Goal: Transaction & Acquisition: Subscribe to service/newsletter

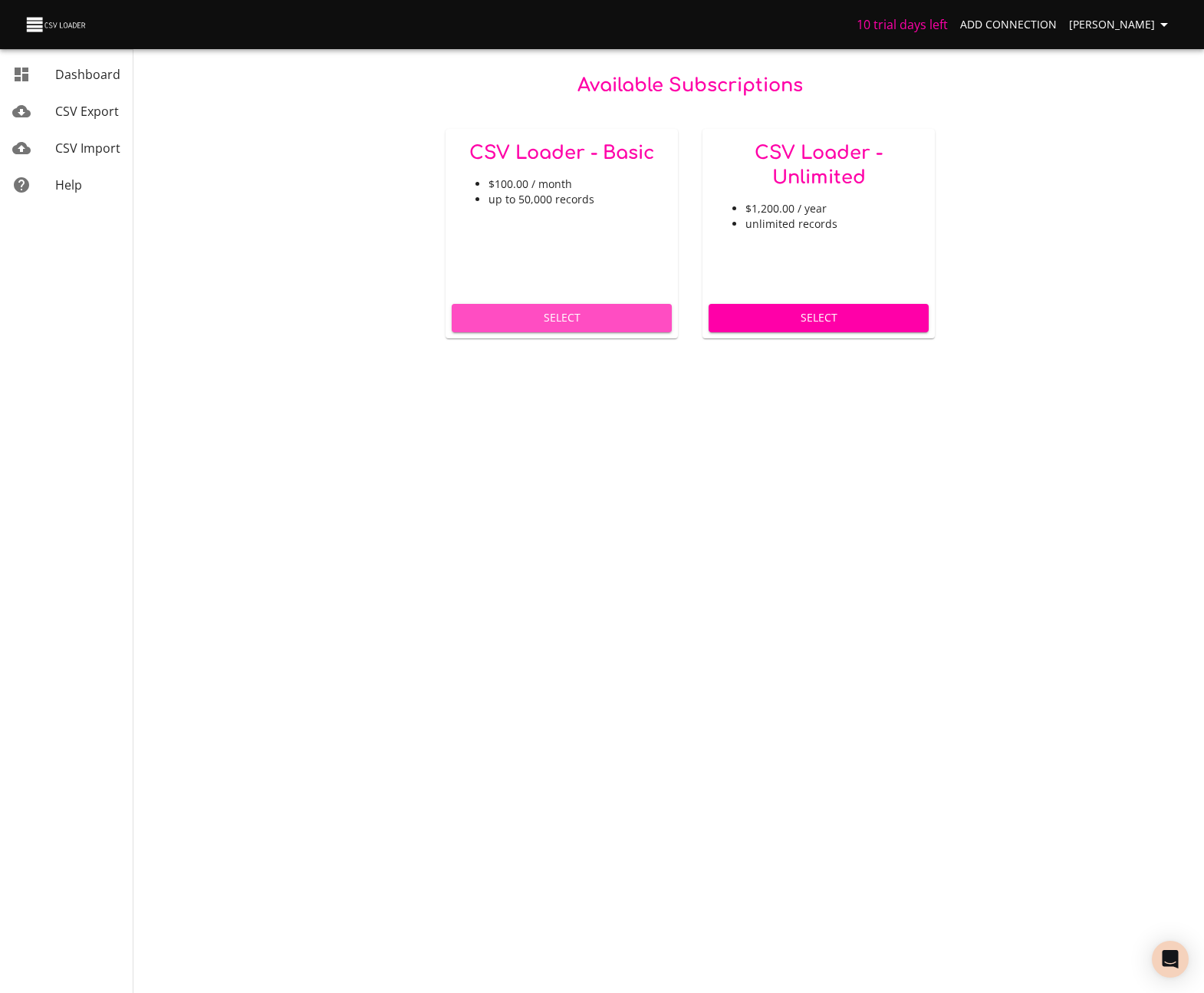
click at [576, 320] on span "Select" at bounding box center [562, 318] width 196 height 19
drag, startPoint x: 1159, startPoint y: 938, endPoint x: 1163, endPoint y: 947, distance: 9.8
click at [1159, 940] on body "10 trial days left Add Connection Miles Leung Dashboard CSV Export CSV Import H…" at bounding box center [602, 496] width 1204 height 993
click at [1172, 960] on icon "Open Intercom Messenger" at bounding box center [1170, 959] width 17 height 20
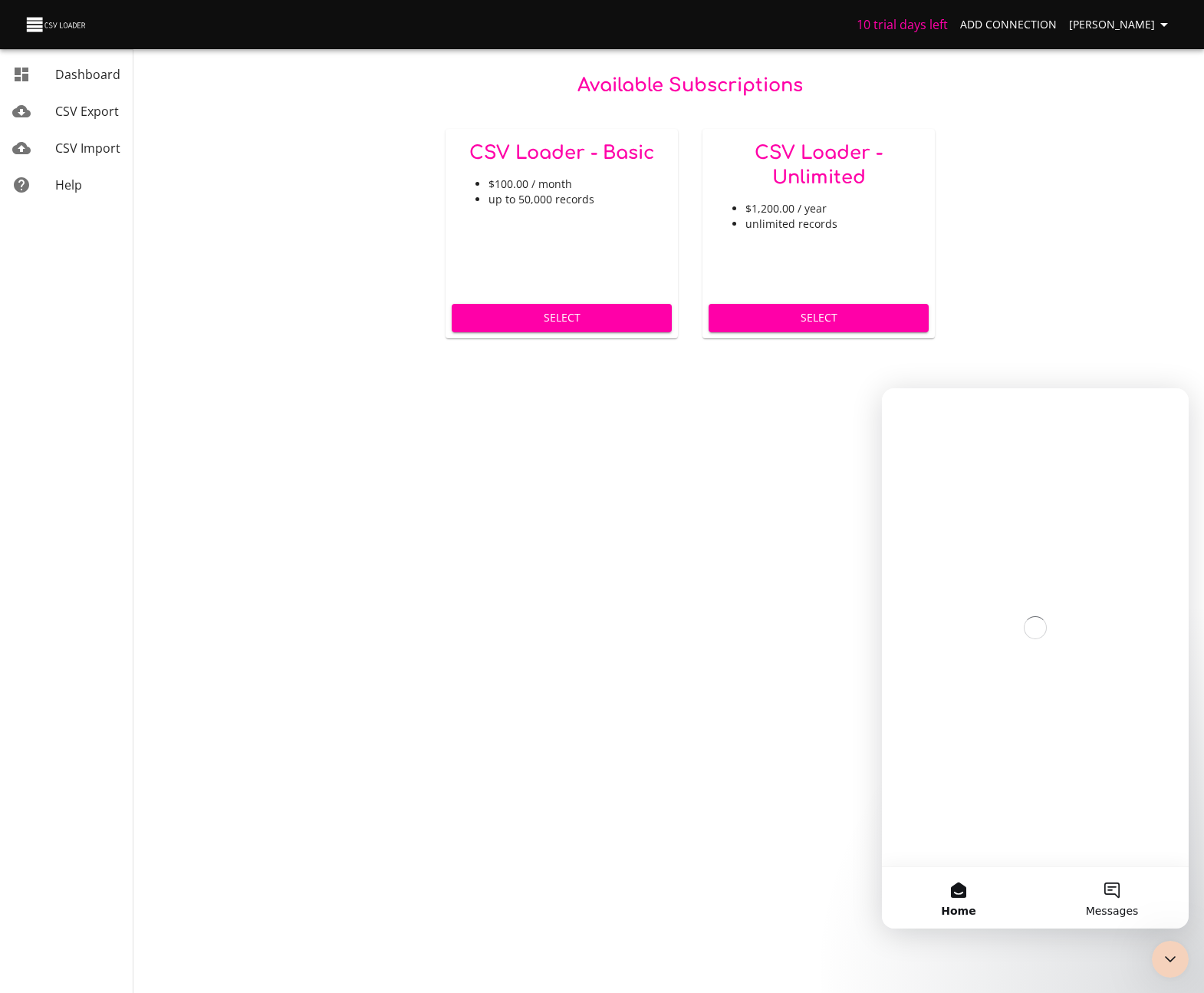
click at [1129, 882] on button "Messages" at bounding box center [1112, 898] width 153 height 61
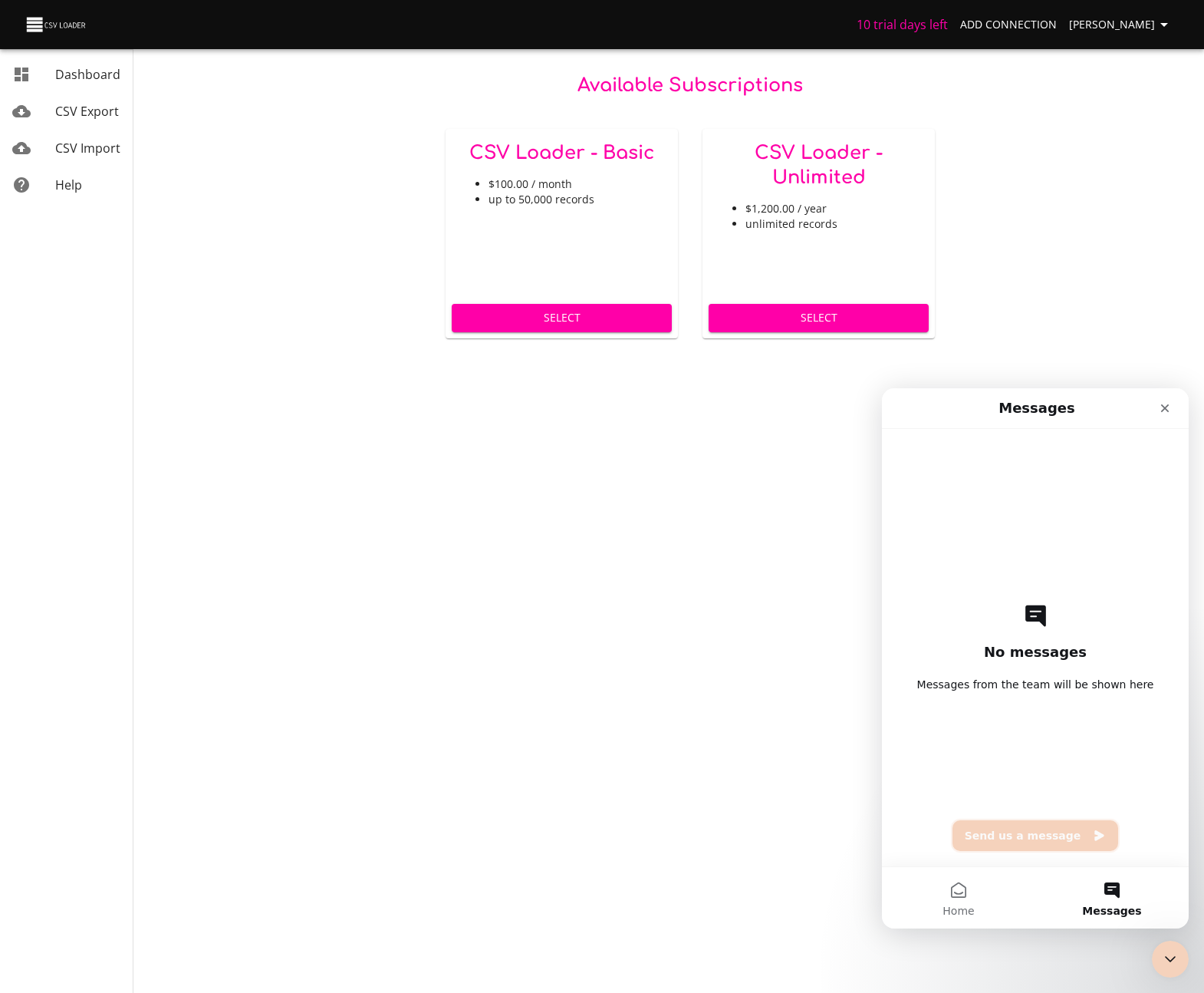
click at [989, 841] on button "Send us a message" at bounding box center [1036, 836] width 166 height 31
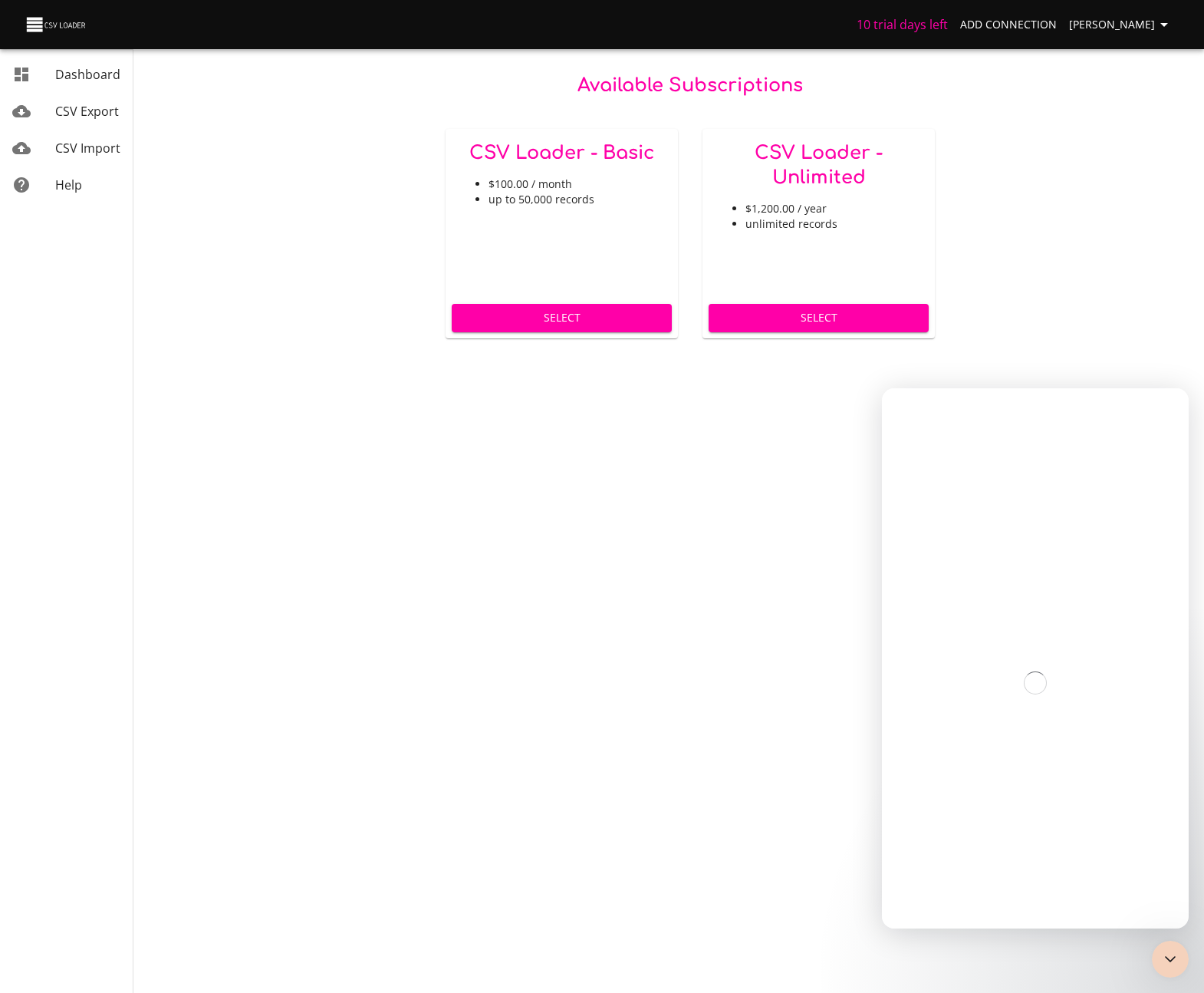
click at [1140, 26] on span "[PERSON_NAME]" at bounding box center [1121, 25] width 104 height 19
click at [1123, 90] on link "Destinations" at bounding box center [1133, 86] width 99 height 28
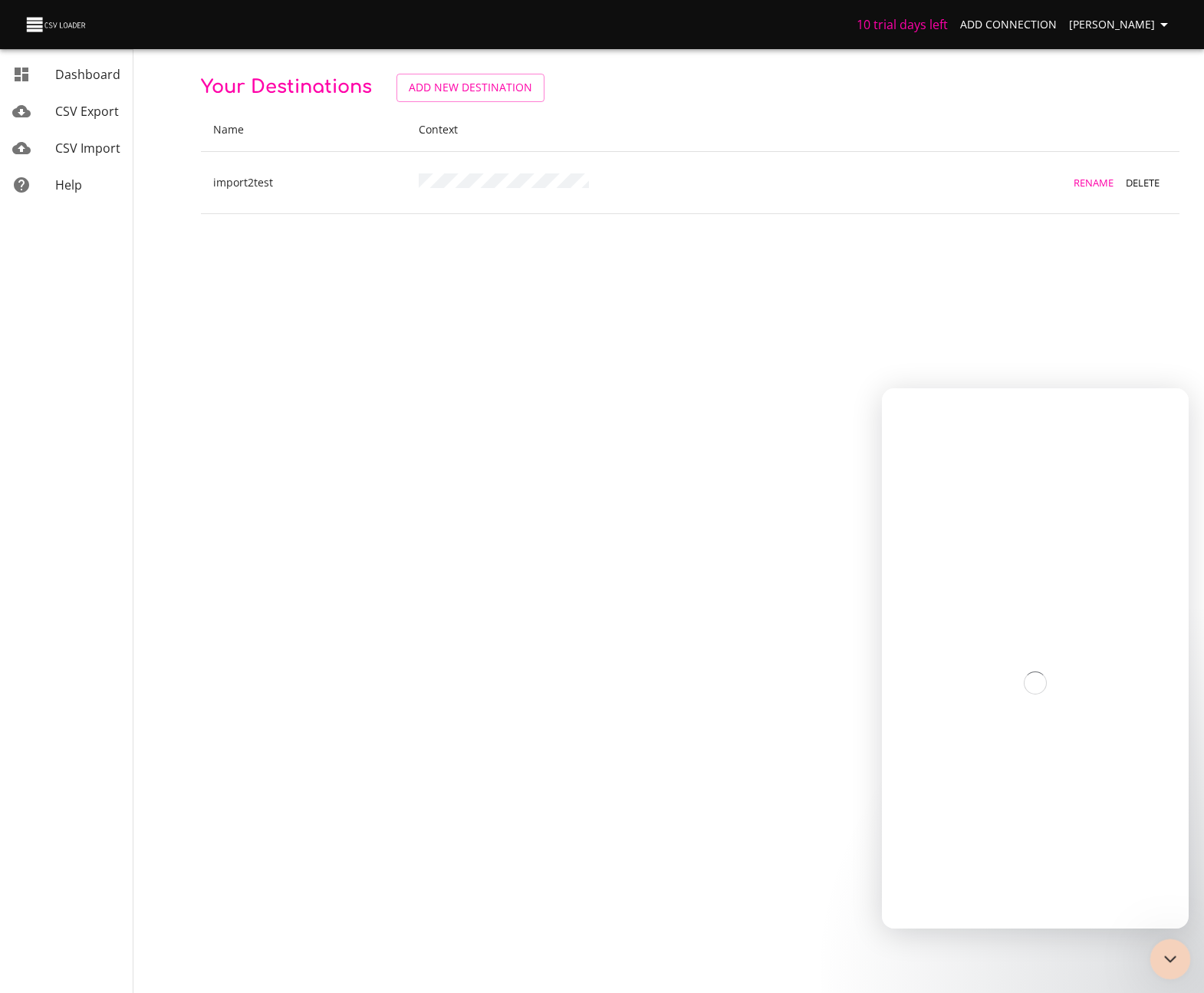
click at [1180, 970] on div "Close Intercom Messenger" at bounding box center [1168, 956] width 37 height 37
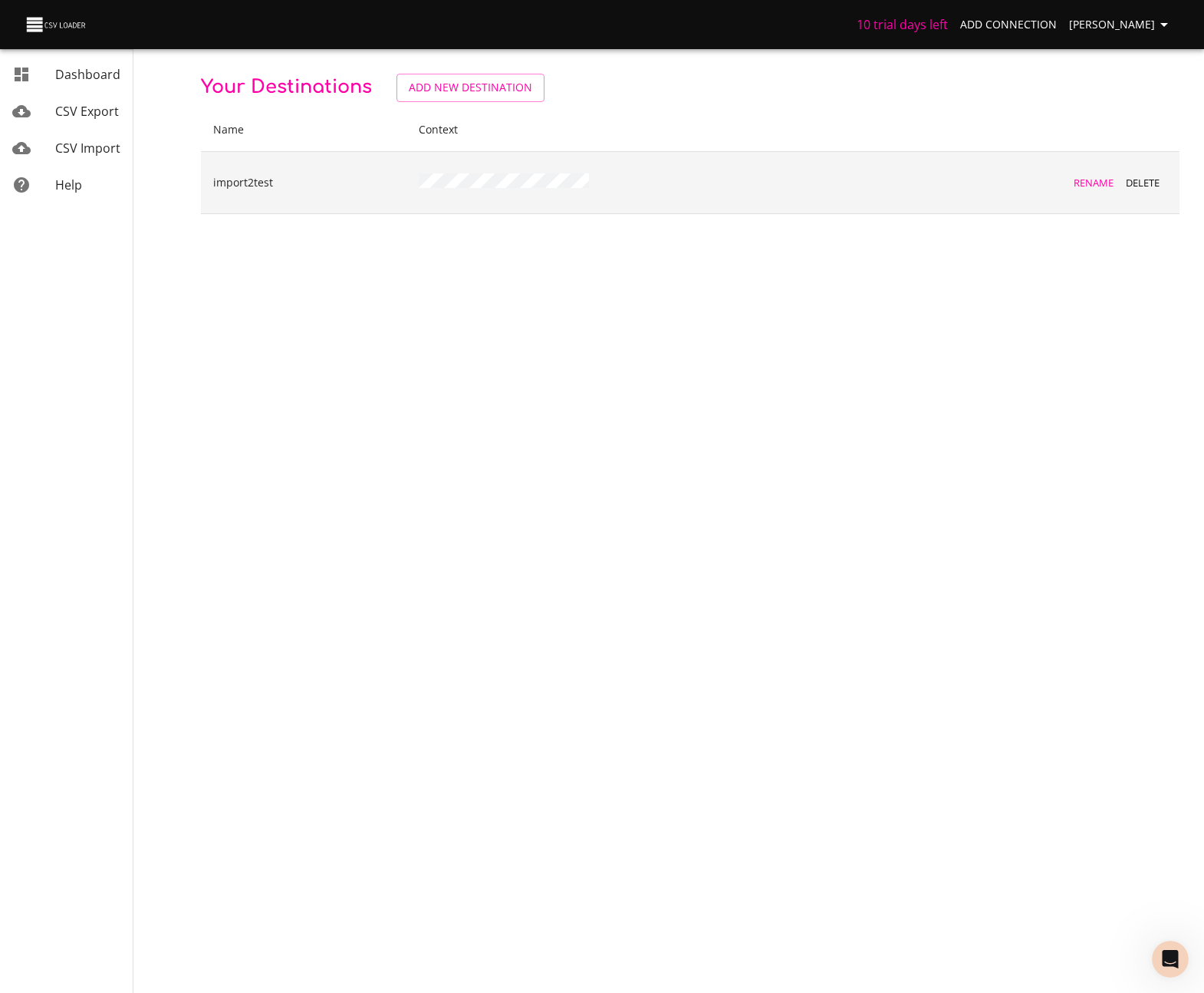
click at [245, 191] on td "import2test" at bounding box center [304, 182] width 206 height 62
click at [246, 188] on p "import2test" at bounding box center [304, 182] width 181 height 15
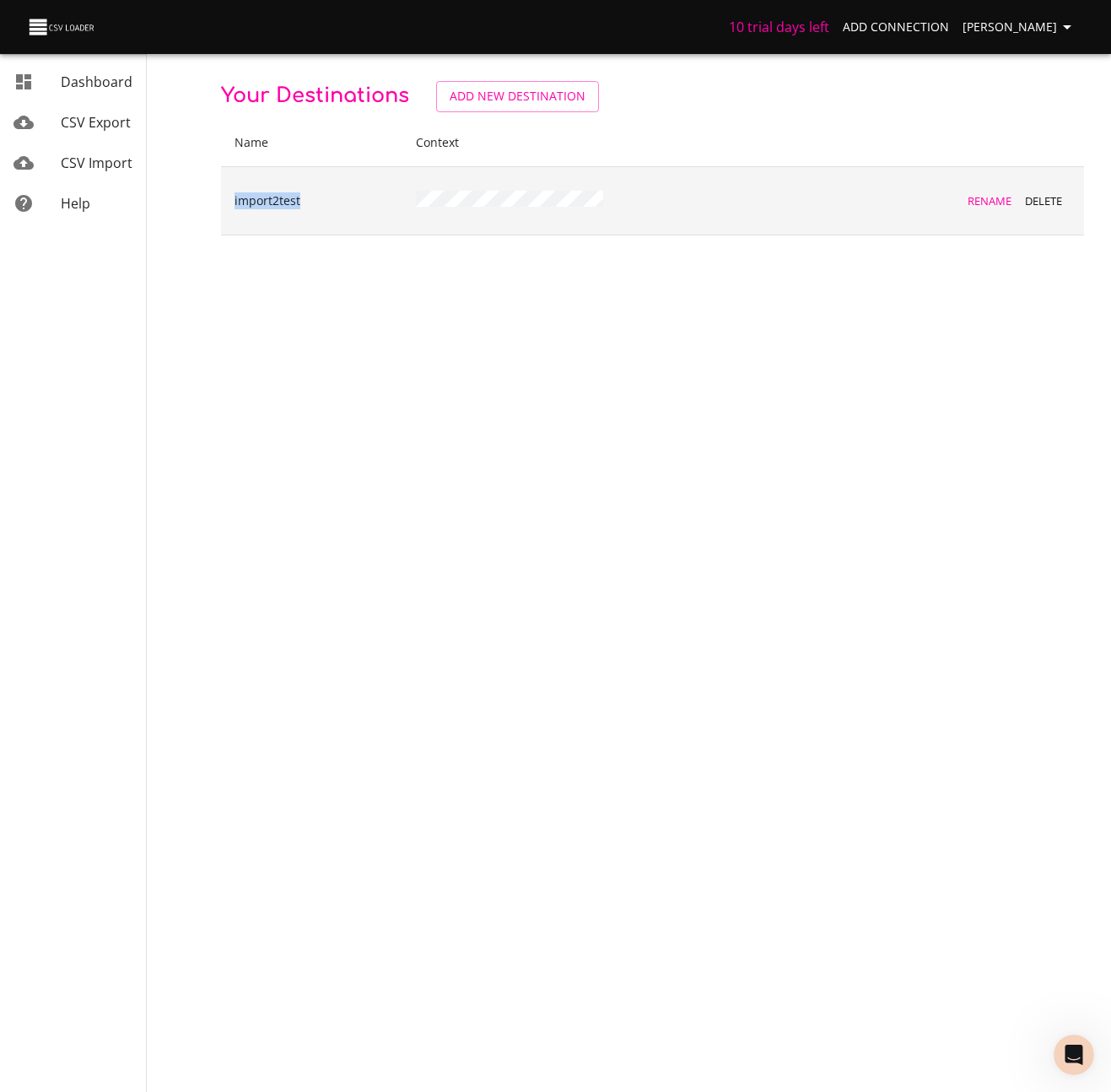
drag, startPoint x: 237, startPoint y: 205, endPoint x: 247, endPoint y: 205, distance: 10.0
click at [231, 204] on td "import2test" at bounding box center [311, 200] width 181 height 68
copy p "import2test"
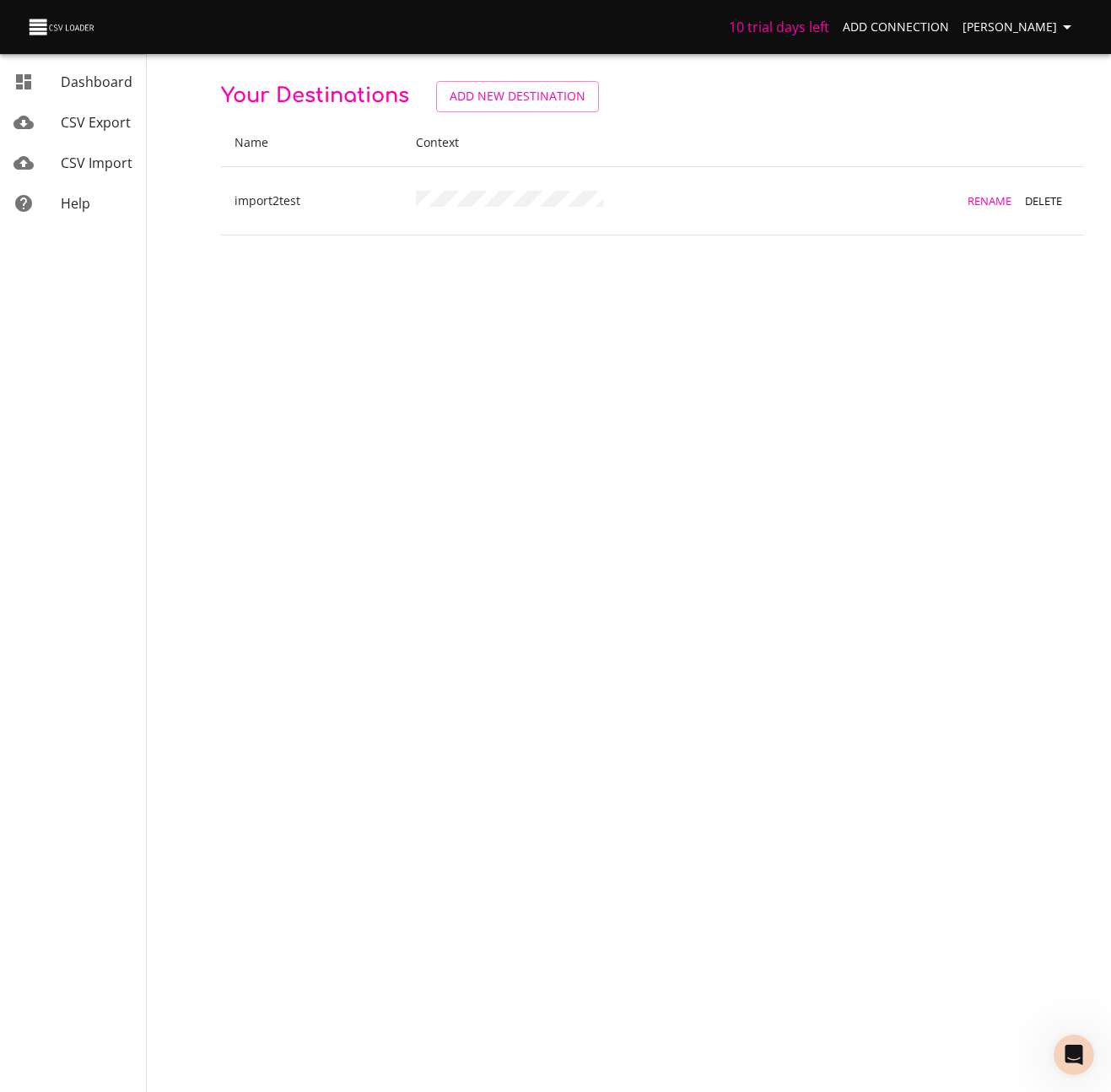
click at [186, 356] on body "10 trial days left Add Connection Miles Leung Dashboard CSV Export CSV Import H…" at bounding box center [555, 546] width 1111 height 1092
click at [105, 133] on link "CSV Export" at bounding box center [73, 122] width 146 height 40
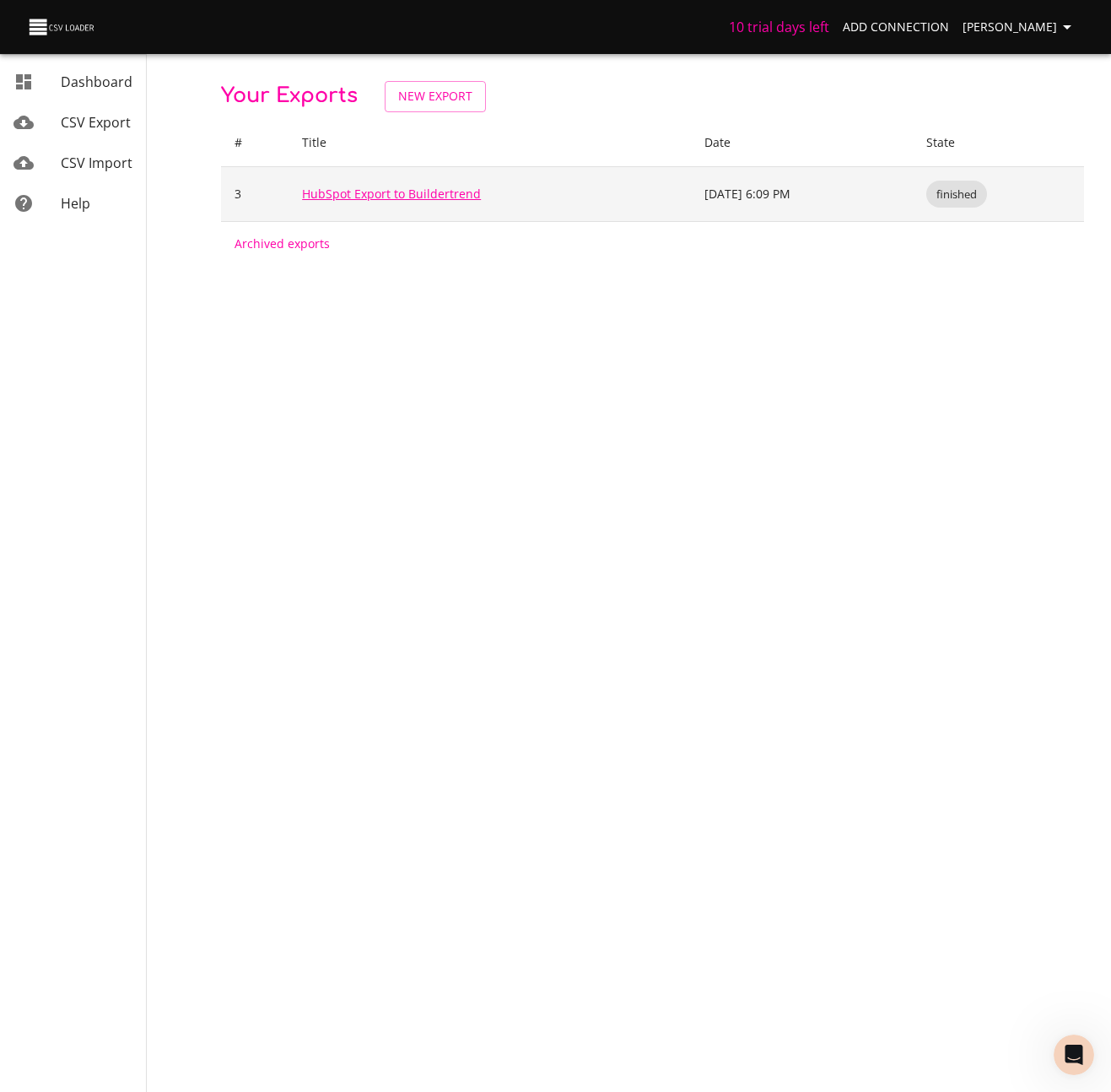
click at [349, 196] on link "HubSpot Export to Buildertrend" at bounding box center [392, 193] width 179 height 16
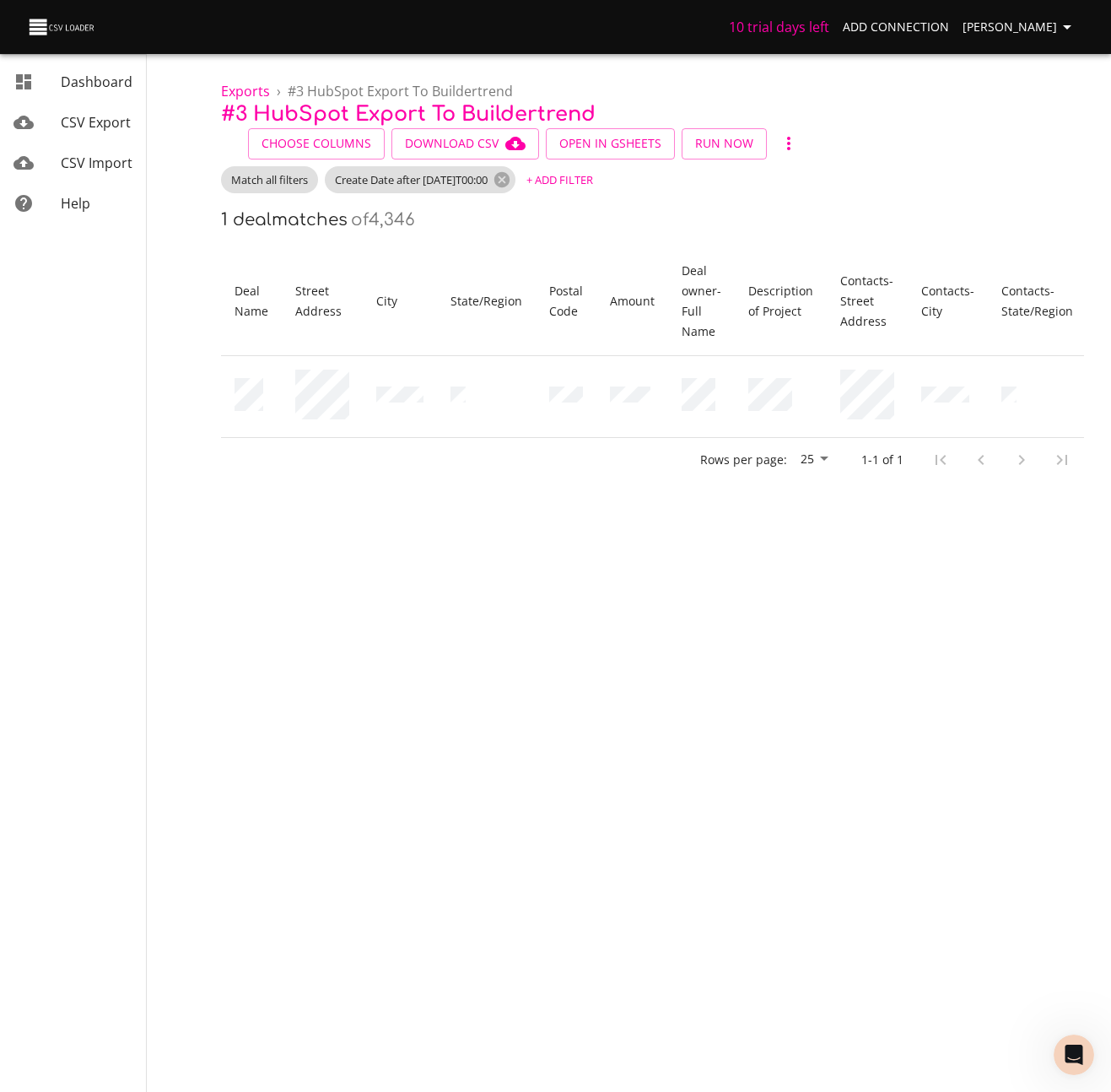
click at [779, 150] on icon "button" at bounding box center [788, 143] width 20 height 20
click at [681, 681] on div at bounding box center [555, 546] width 1111 height 1092
click at [621, 150] on span "Open in GSheets" at bounding box center [610, 143] width 102 height 21
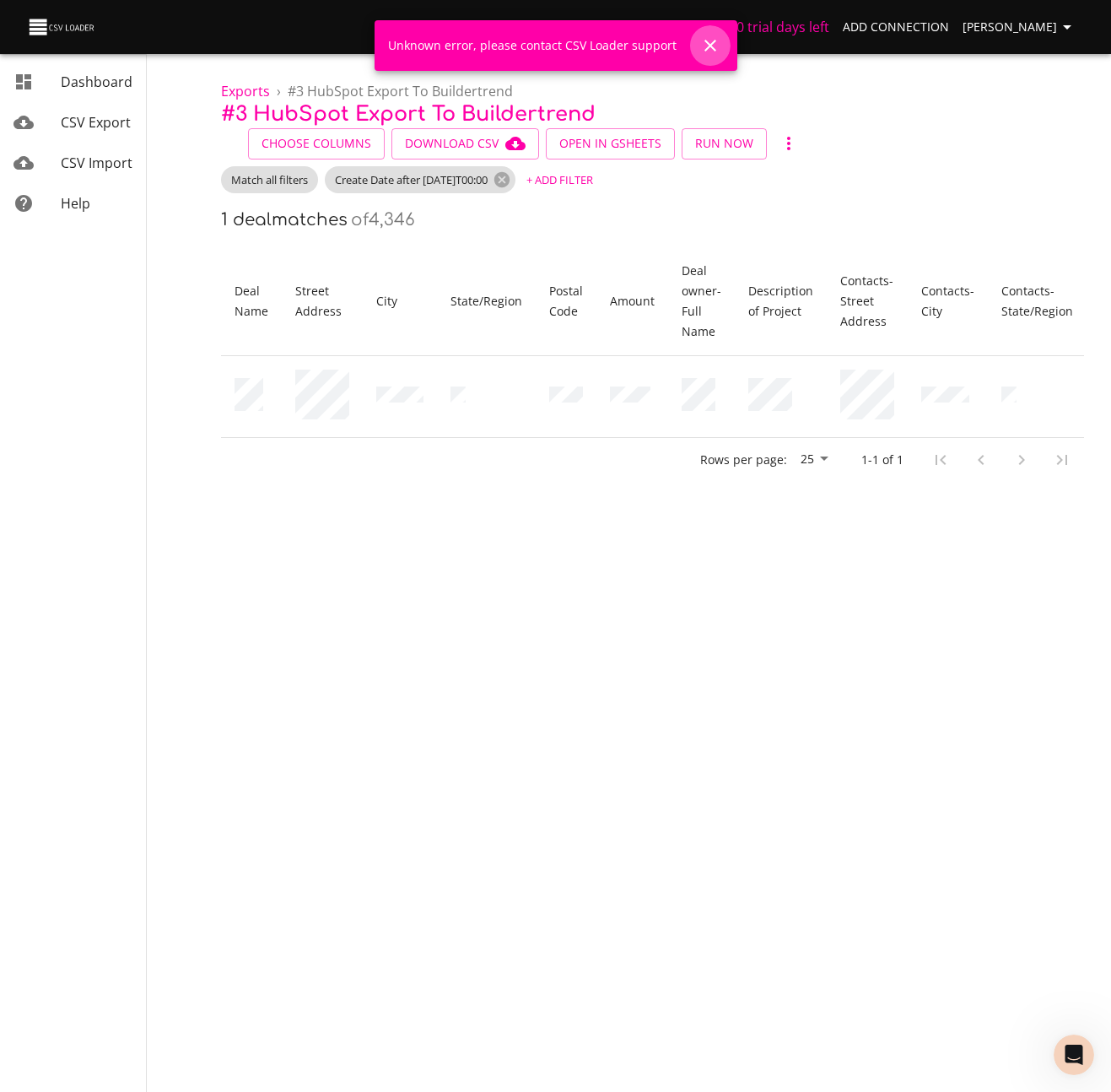
click at [717, 46] on button "Close" at bounding box center [710, 45] width 40 height 40
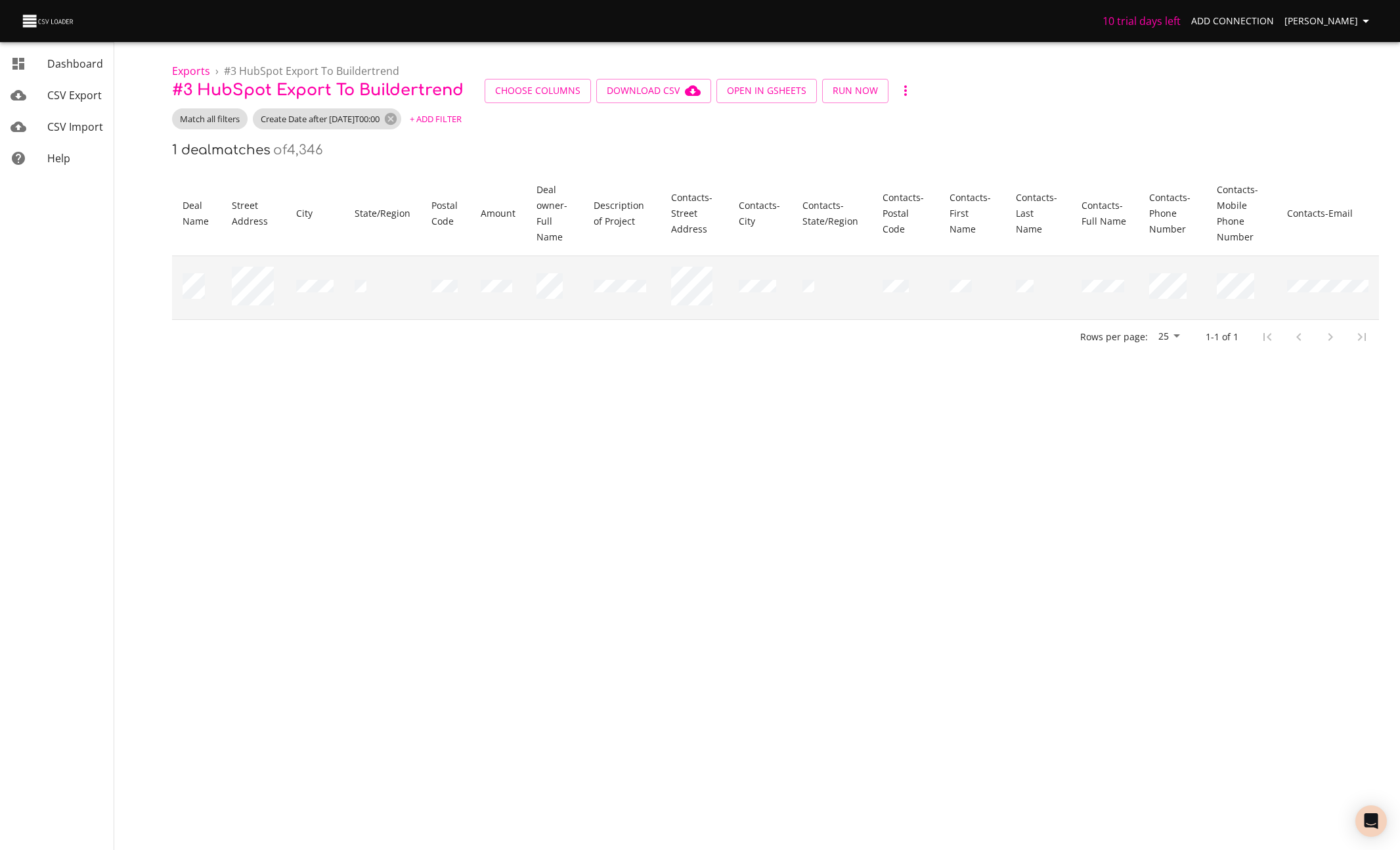
click at [864, 276] on td at bounding box center [1104, 287] width 67 height 64
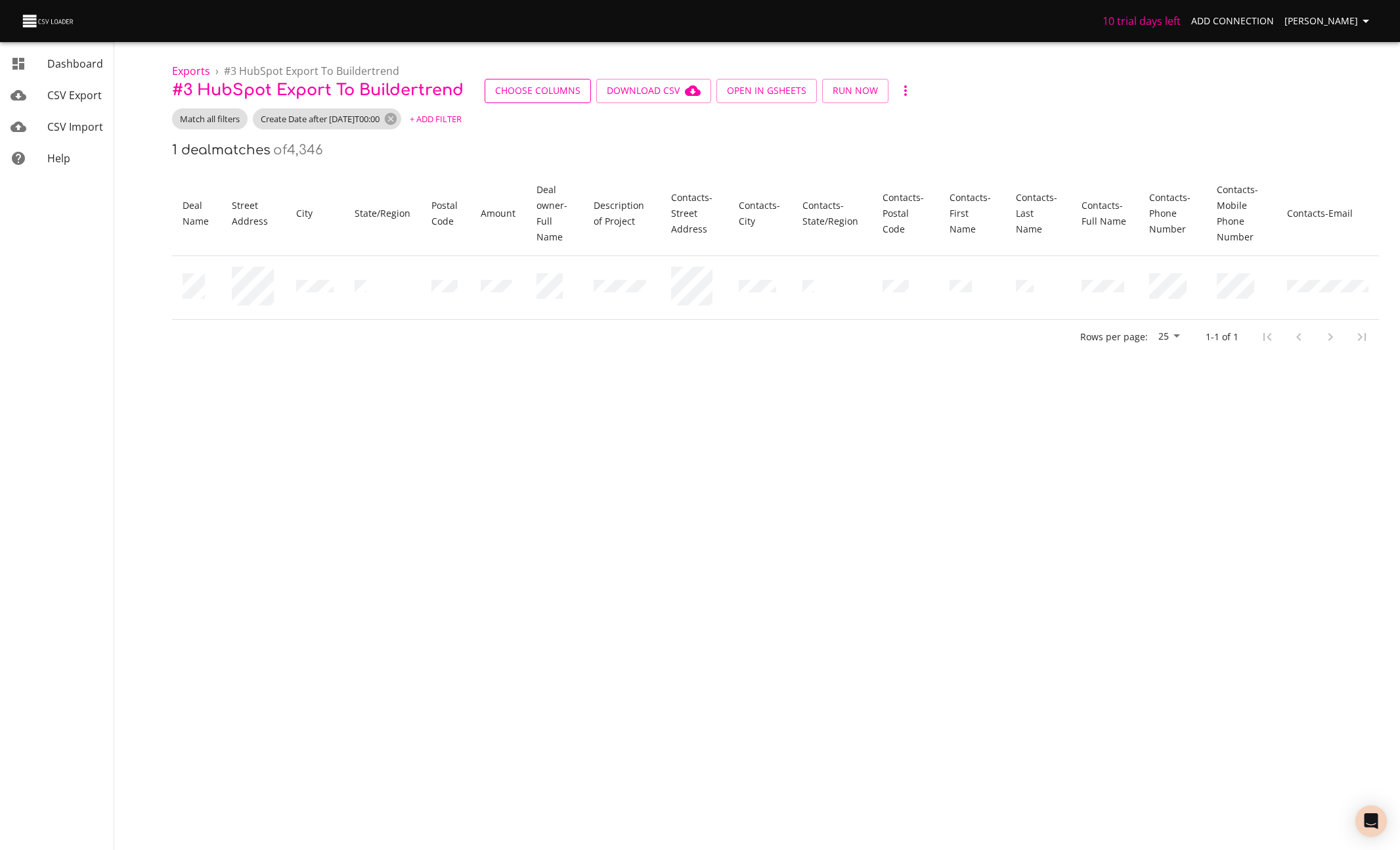
click at [514, 94] on span "Choose Columns" at bounding box center [537, 91] width 85 height 16
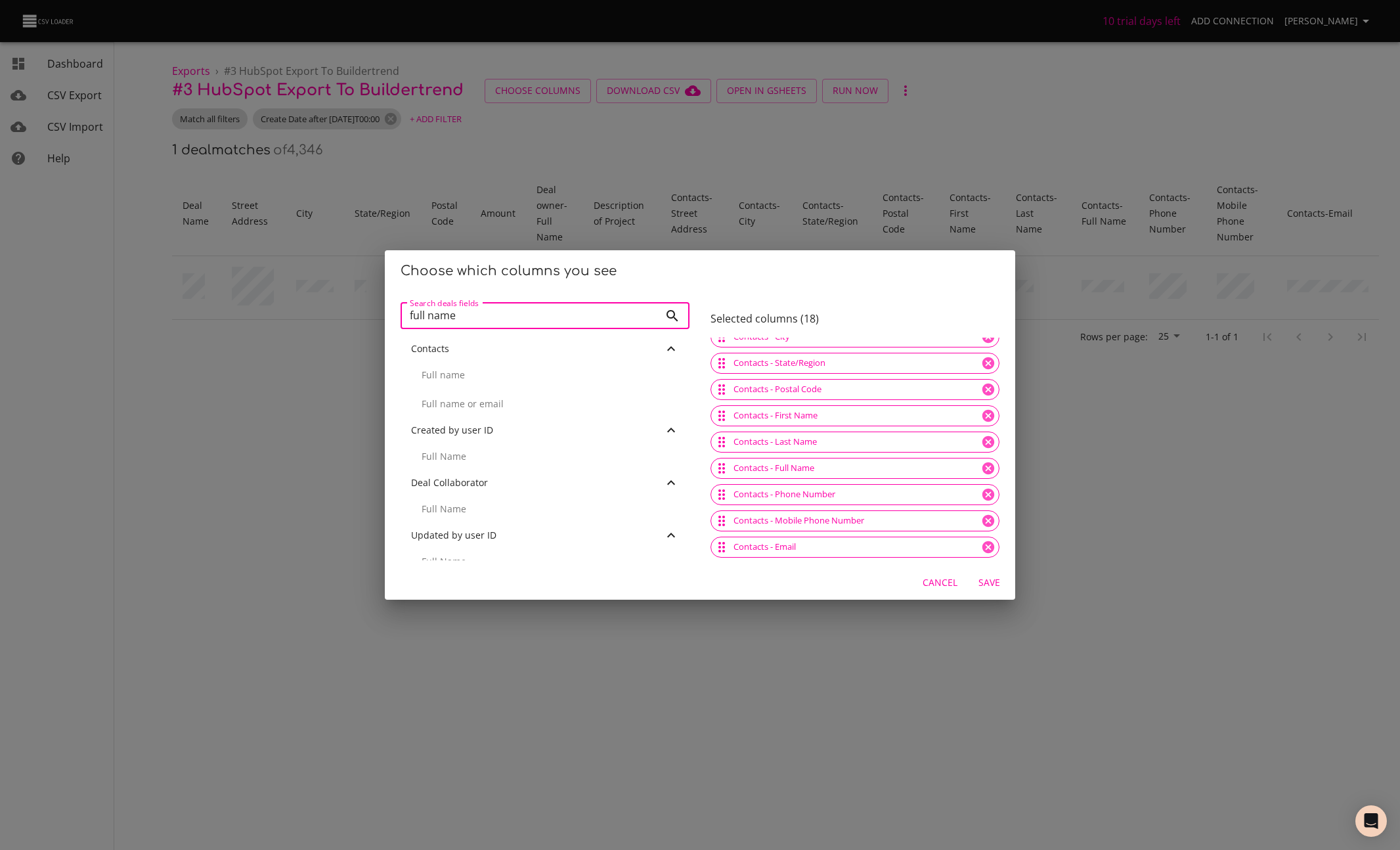
scroll to position [5, 0]
type input "full name"
click at [532, 368] on p "Full name" at bounding box center [550, 370] width 257 height 13
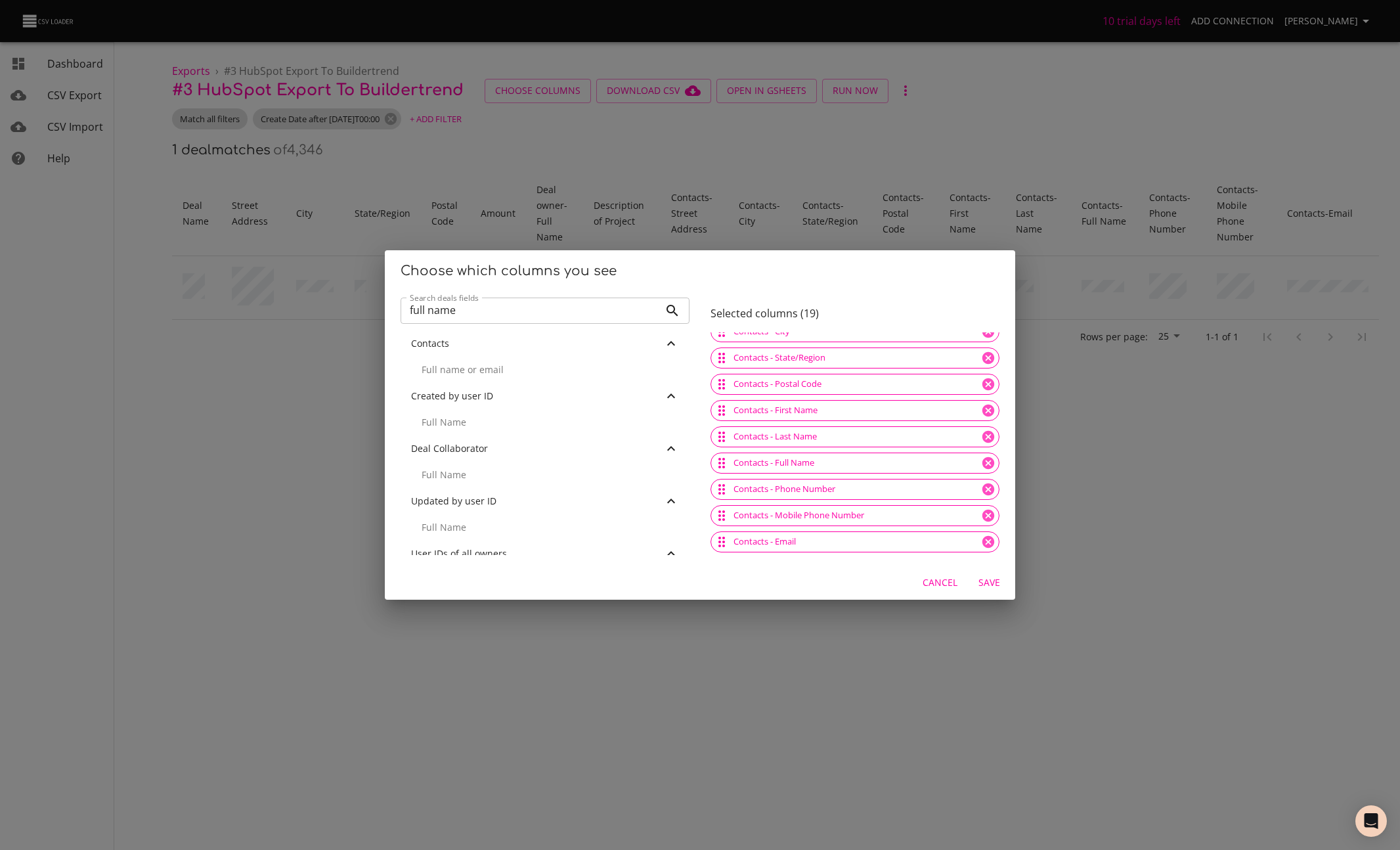
scroll to position [276, 0]
click at [864, 544] on icon at bounding box center [988, 542] width 12 height 12
click at [864, 578] on span "Cancel" at bounding box center [939, 583] width 35 height 16
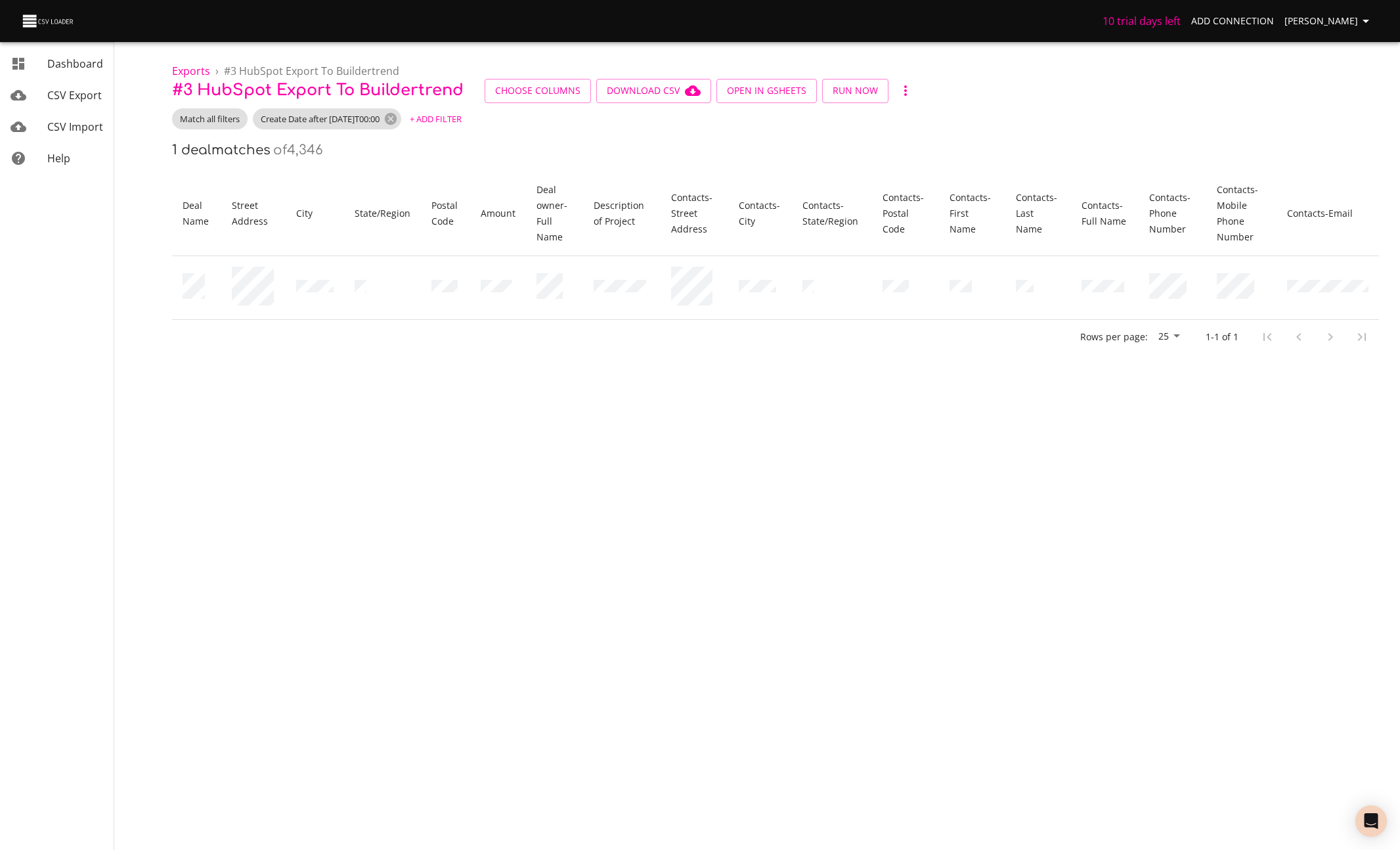
click at [864, 328] on div "Rows per page: 25 1-1 of 1" at bounding box center [776, 337] width 1207 height 34
drag, startPoint x: 584, startPoint y: 130, endPoint x: 603, endPoint y: 125, distance: 19.6
click at [584, 130] on div "Exports › # 3 HubSpot Export to Buildertrend # 3 HubSpot Export to Buildertrend…" at bounding box center [776, 177] width 1249 height 354
click at [648, 134] on div "Exports › # 3 HubSpot Export to Buildertrend # 3 HubSpot Export to Buildertrend…" at bounding box center [776, 177] width 1249 height 354
click at [864, 50] on div "Exports › # 3 HubSpot Export to Buildertrend # 3 HubSpot Export to Buildertrend…" at bounding box center [776, 177] width 1249 height 354
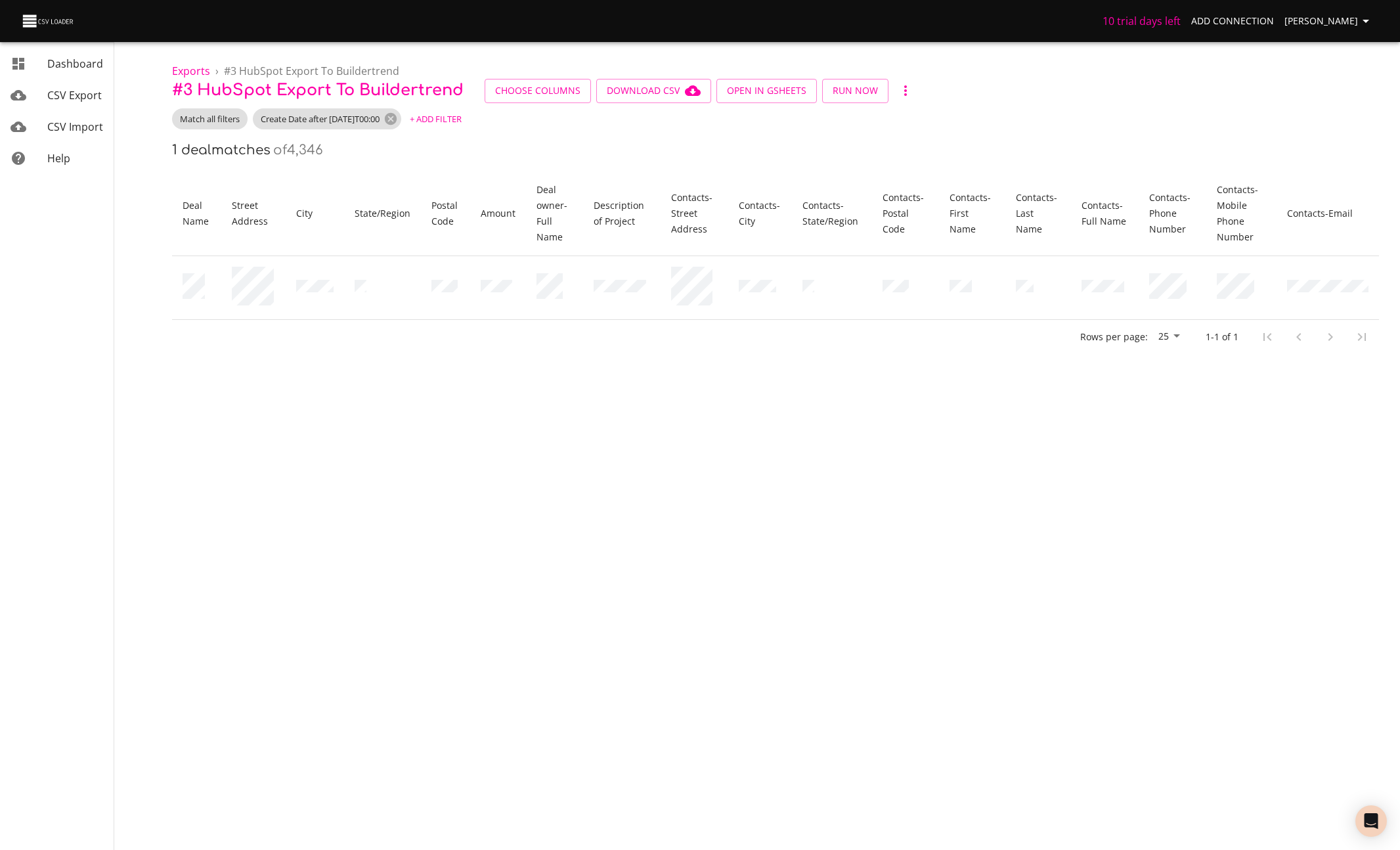
click at [864, 24] on icon "button" at bounding box center [1365, 20] width 16 height 16
click at [864, 103] on link "Billing" at bounding box center [1339, 97] width 84 height 24
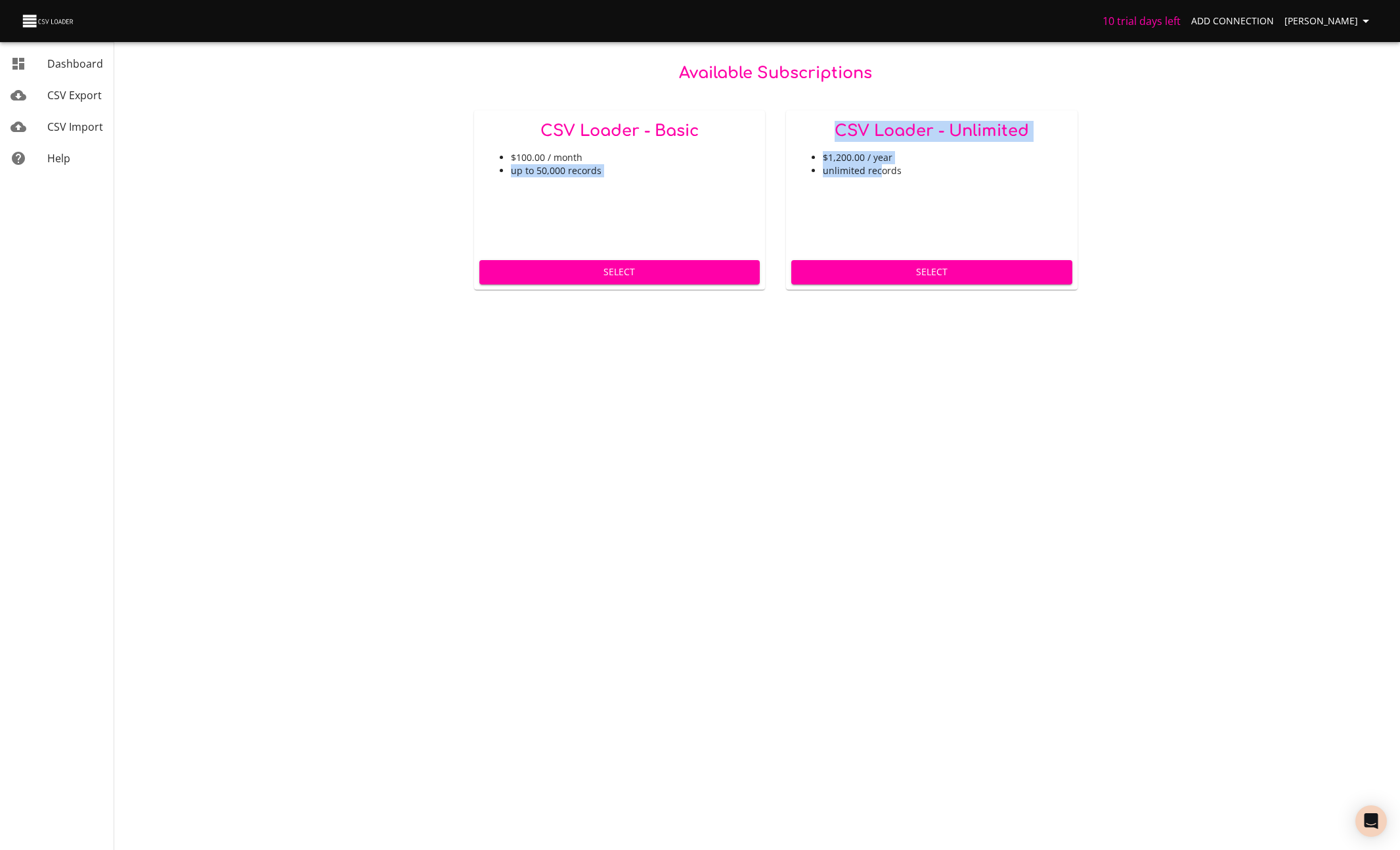
drag, startPoint x: 844, startPoint y: 161, endPoint x: 759, endPoint y: 157, distance: 85.1
click at [759, 157] on div "CSV Loader - Basic $100.00 / month up to 50,000 records Select CSV Loader - Unl…" at bounding box center [776, 200] width 624 height 200
click at [787, 149] on div "CSV Loader - Unlimited $1,200.00 / year unlimited records" at bounding box center [931, 182] width 292 height 144
drag, startPoint x: 789, startPoint y: 150, endPoint x: 1068, endPoint y: 160, distance: 279.2
click at [864, 160] on div "CSV Loader - Unlimited $1,200.00 / year unlimited records" at bounding box center [931, 182] width 292 height 144
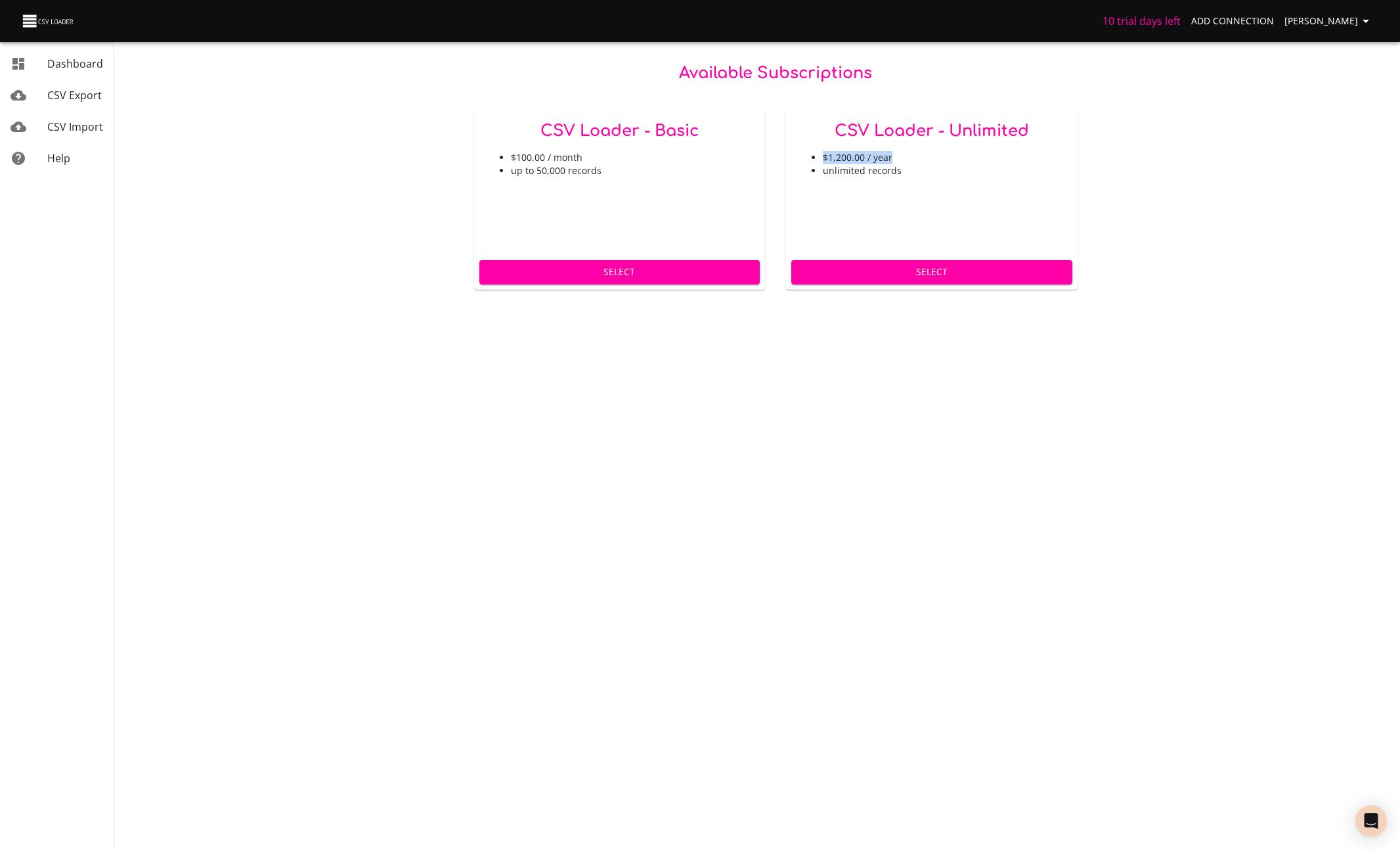
click at [864, 157] on li "$1,200.00 / year" at bounding box center [944, 157] width 244 height 13
drag, startPoint x: 979, startPoint y: 152, endPoint x: 630, endPoint y: 160, distance: 349.1
click at [643, 160] on div "CSV Loader - Basic $100.00 / month up to 50,000 records Select CSV Loader - Unl…" at bounding box center [776, 200] width 624 height 200
click at [594, 168] on li "up to 50,000 records" at bounding box center [633, 170] width 244 height 13
drag, startPoint x: 599, startPoint y: 161, endPoint x: -13, endPoint y: 162, distance: 612.0
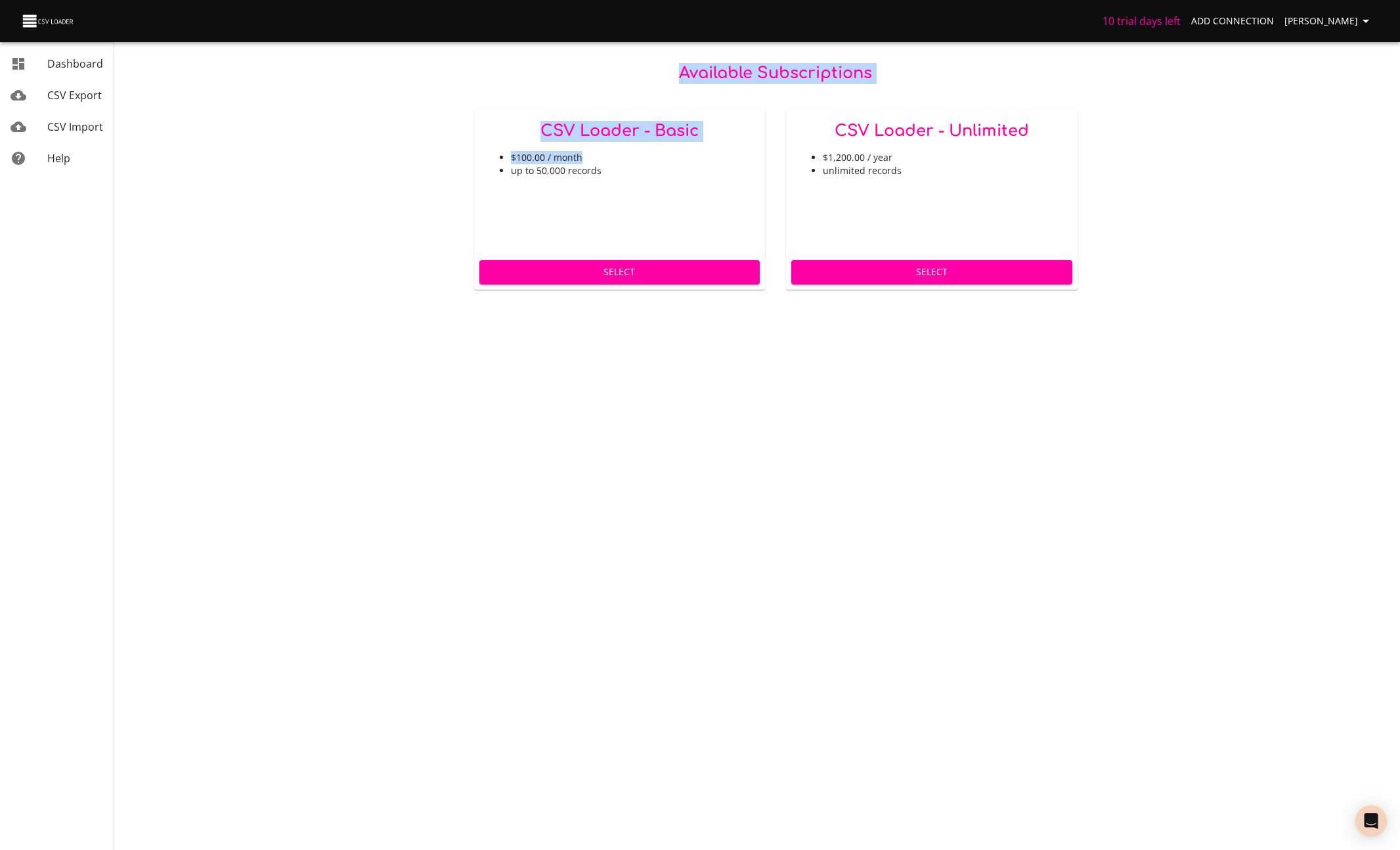
click at [0, 162] on html "10 trial days left Add Connection Miles Leung Dashboard CSV Export CSV Import H…" at bounding box center [700, 425] width 1400 height 850
click at [546, 164] on li "up to 50,000 records" at bounding box center [633, 170] width 244 height 13
drag, startPoint x: 338, startPoint y: 185, endPoint x: 156, endPoint y: 184, distance: 182.0
click at [156, 184] on div "Available Subscriptions CSV Loader - Basic $100.00 / month up to 50,000 records…" at bounding box center [776, 145] width 1249 height 290
drag, startPoint x: 495, startPoint y: 152, endPoint x: 594, endPoint y: 157, distance: 99.1
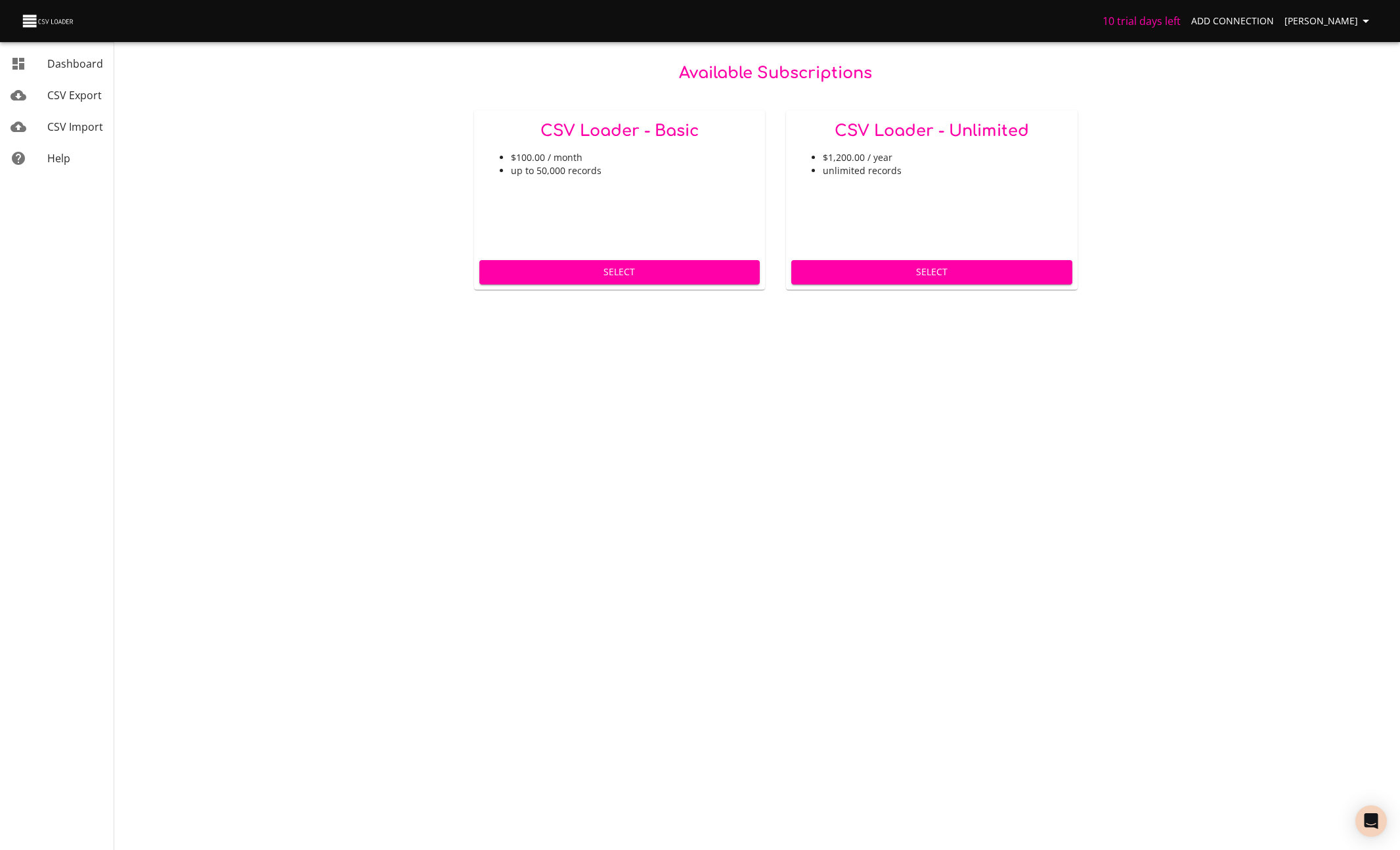
click at [495, 152] on ul "$100.00 / month up to 50,000 records" at bounding box center [620, 164] width 271 height 27
drag, startPoint x: 356, startPoint y: 170, endPoint x: 23, endPoint y: 182, distance: 333.2
click at [29, 184] on div "10 trial days left Add Connection Miles Leung Dashboard CSV Export CSV Import H…" at bounding box center [700, 145] width 1400 height 290
click at [455, 419] on body "10 trial days left Add Connection Miles Leung Dashboard CSV Export CSV Import H…" at bounding box center [700, 425] width 1400 height 850
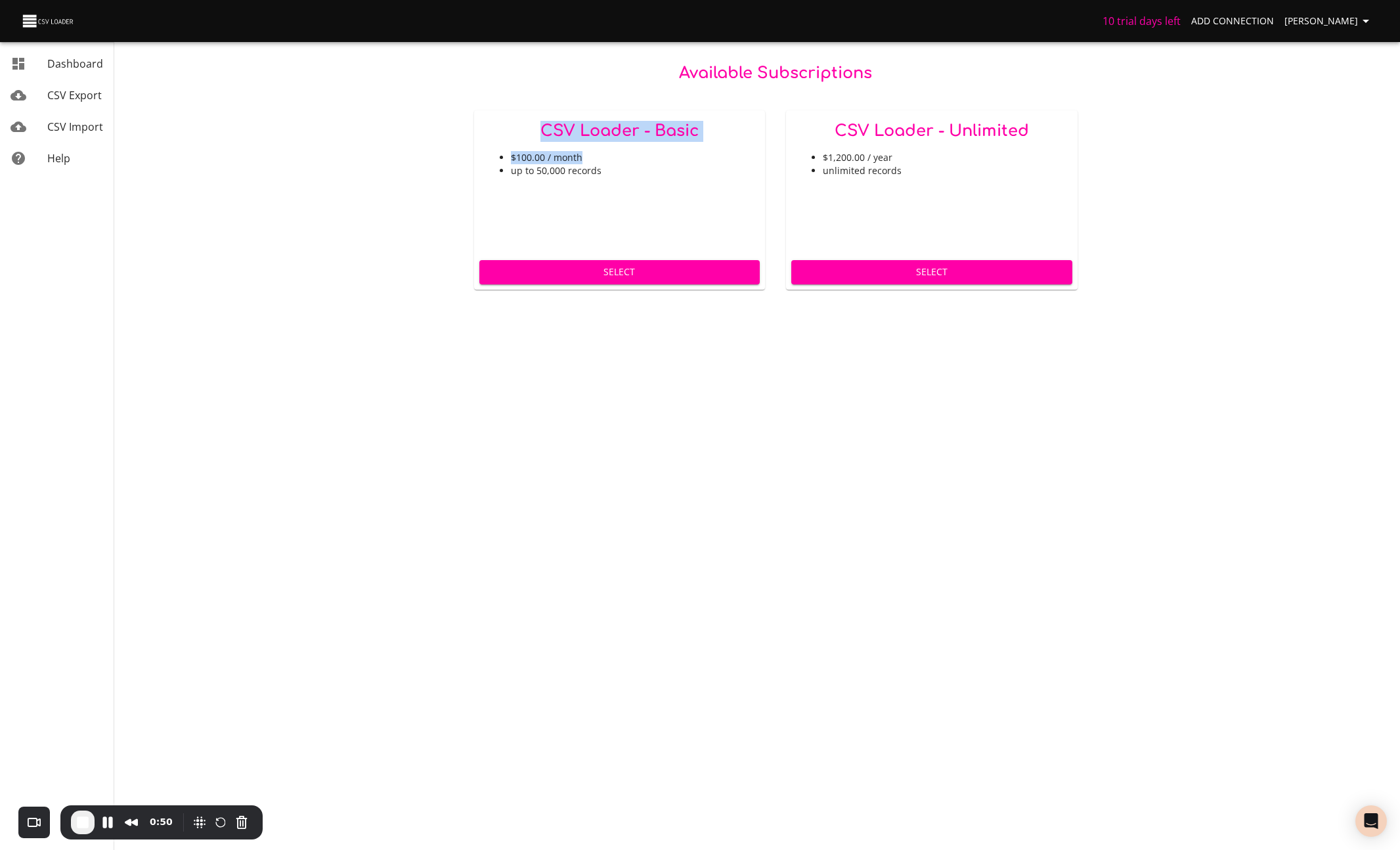
drag, startPoint x: 533, startPoint y: 137, endPoint x: 586, endPoint y: 162, distance: 58.6
click at [586, 162] on div "CSV Loader - Basic $100.00 / month up to 50,000 records" at bounding box center [620, 182] width 292 height 144
click at [586, 162] on li "$100.00 / month" at bounding box center [633, 157] width 244 height 13
drag, startPoint x: 801, startPoint y: 154, endPoint x: 857, endPoint y: 154, distance: 56.0
click at [857, 154] on ul "$1,200.00 / year unlimited records" at bounding box center [932, 164] width 271 height 27
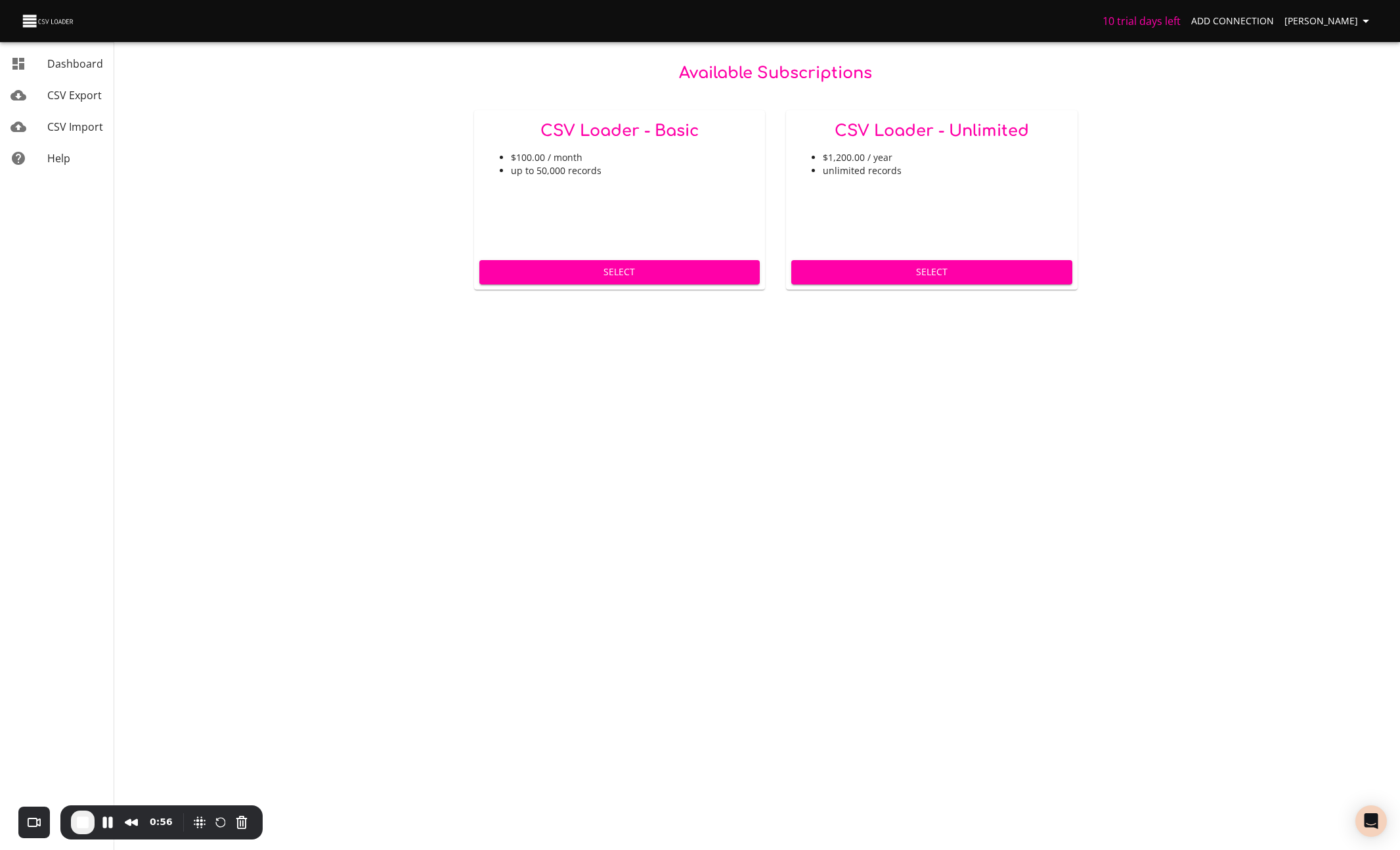
click at [612, 162] on li "$100.00 / month" at bounding box center [633, 157] width 244 height 13
click at [432, 162] on div "Available Subscriptions CSV Loader - Basic $100.00 / month up to 50,000 records…" at bounding box center [776, 176] width 1207 height 227
click at [84, 93] on span "CSV Export" at bounding box center [74, 95] width 54 height 14
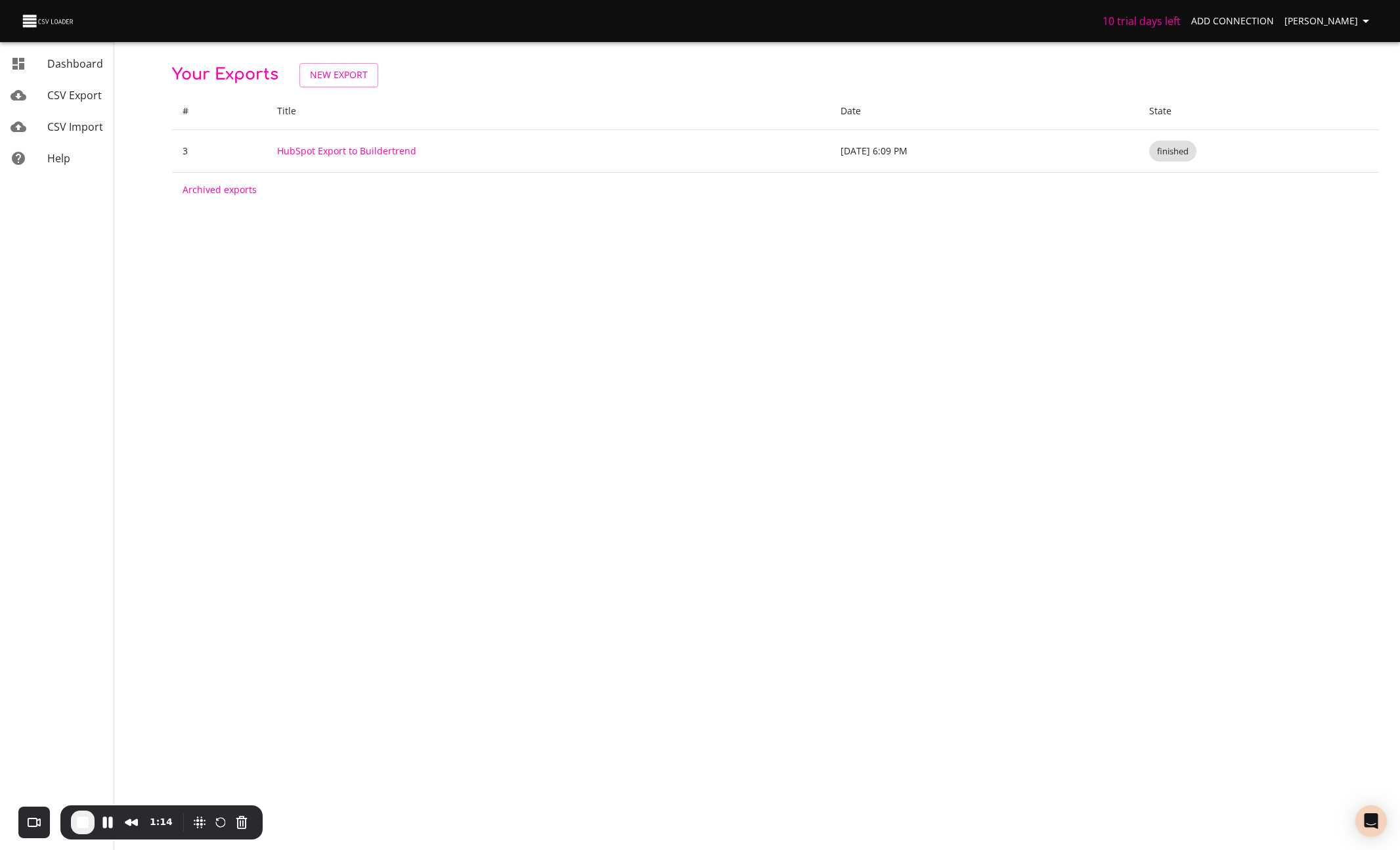
click at [864, 20] on span "Add Connection" at bounding box center [1233, 21] width 83 height 16
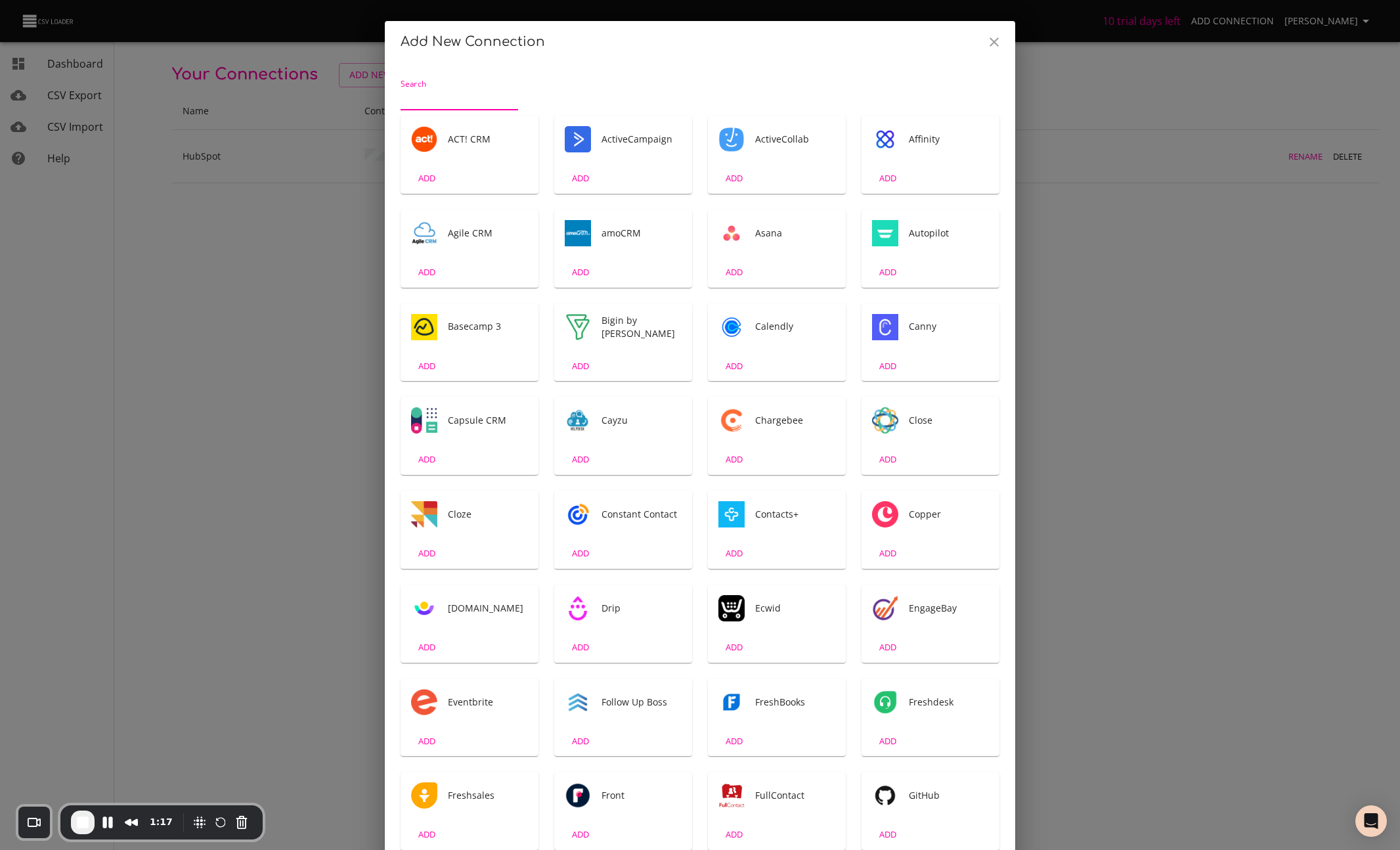
click at [864, 35] on icon "Close" at bounding box center [994, 42] width 16 height 16
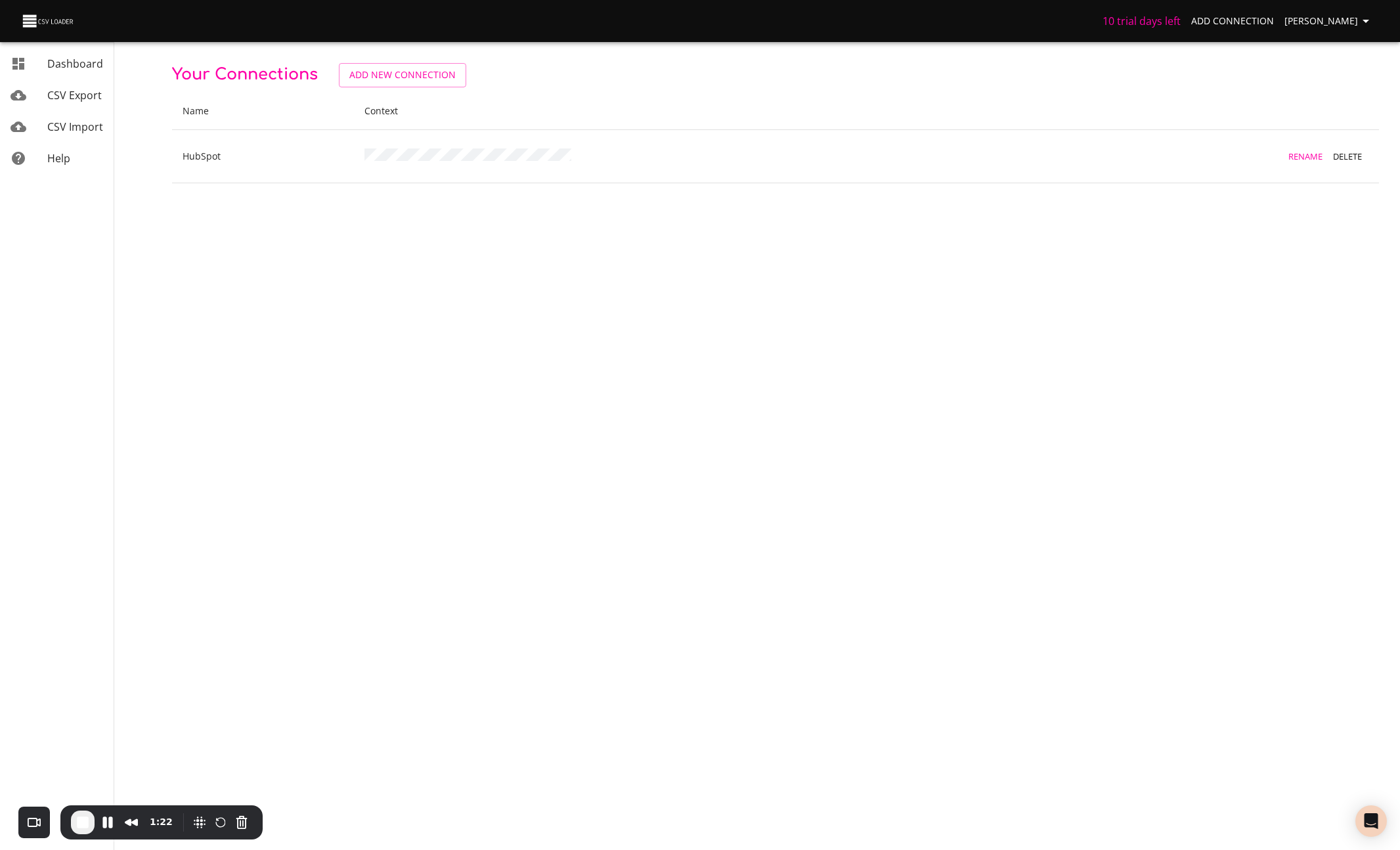
click at [864, 18] on span "[PERSON_NAME]" at bounding box center [1329, 21] width 89 height 16
click at [864, 100] on link "Billing" at bounding box center [1339, 97] width 84 height 24
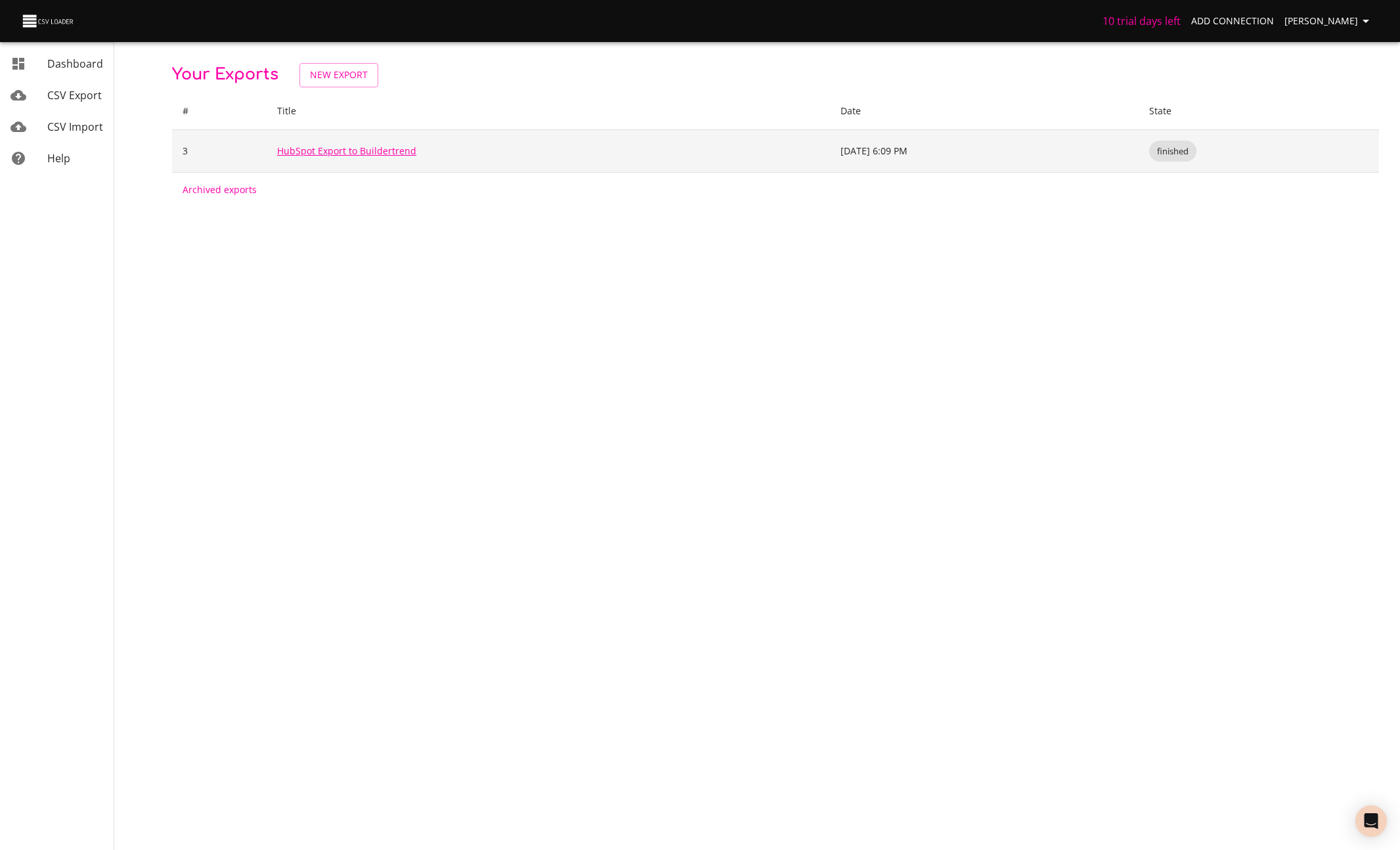
click at [314, 144] on link "HubSpot Export to Buildertrend" at bounding box center [346, 150] width 139 height 12
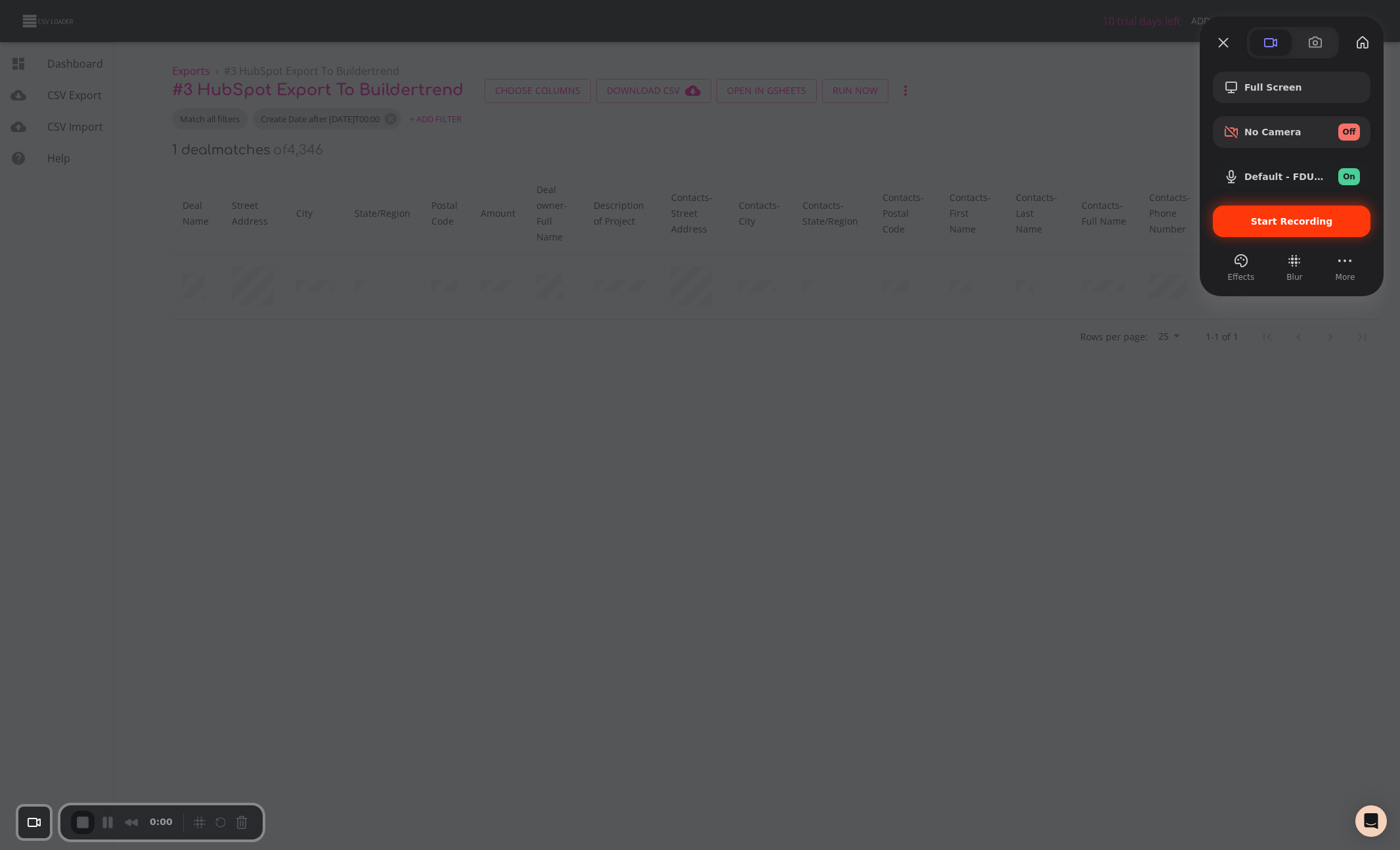
click at [1260, 230] on div "Start Recording" at bounding box center [1292, 221] width 158 height 31
click at [1319, 223] on span "Start Recording" at bounding box center [1292, 221] width 82 height 10
